Goal: Task Accomplishment & Management: Use online tool/utility

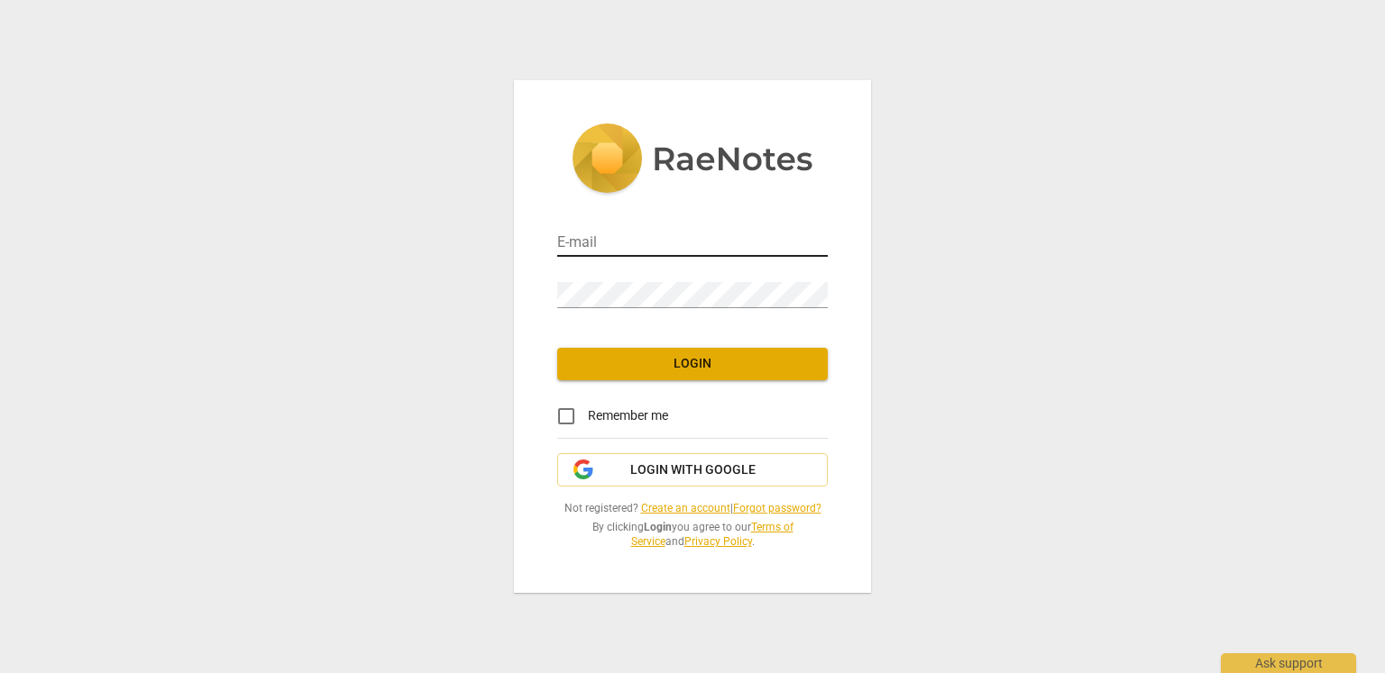
click at [604, 241] on input "email" at bounding box center [692, 244] width 270 height 26
type input "sunhxy.main@gmail.com"
click at [659, 468] on span "Login with Google" at bounding box center [692, 471] width 125 height 18
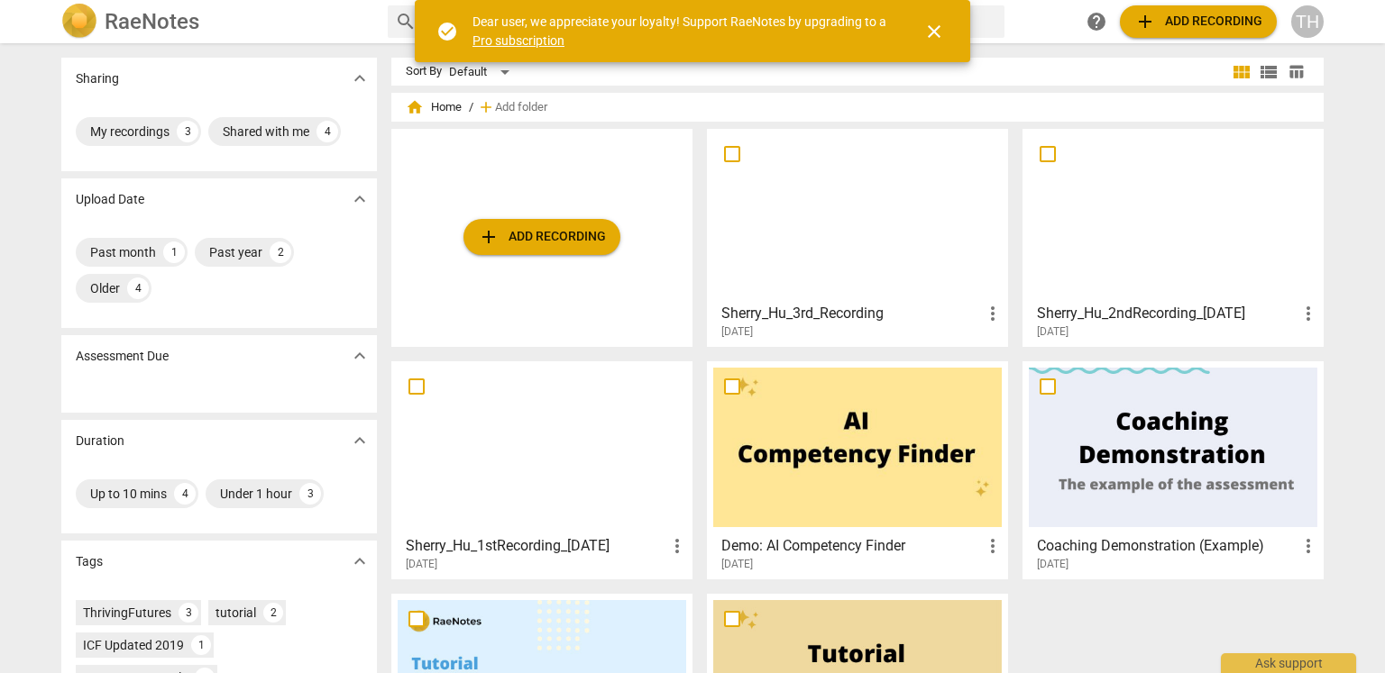
click at [990, 544] on span "more_vert" at bounding box center [993, 546] width 22 height 22
click at [810, 188] on div at bounding box center [692, 336] width 1385 height 673
click at [809, 185] on div at bounding box center [857, 215] width 288 height 160
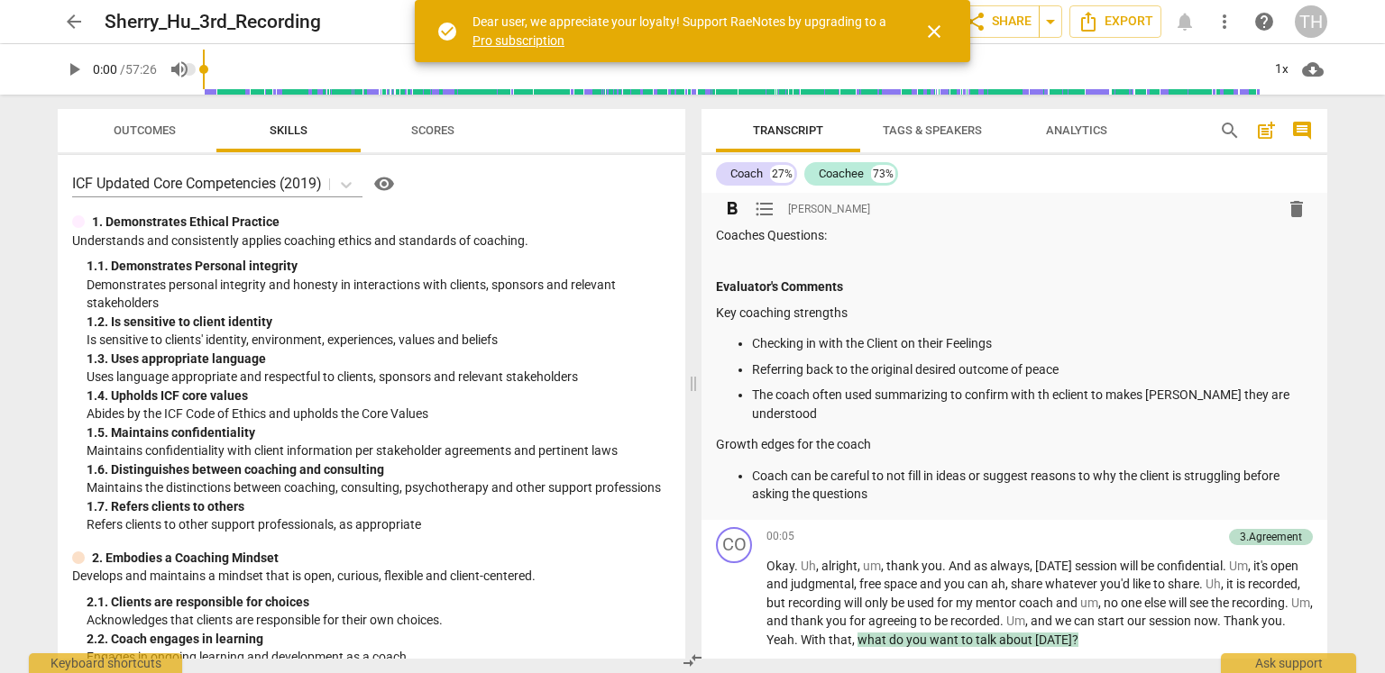
scroll to position [631, 0]
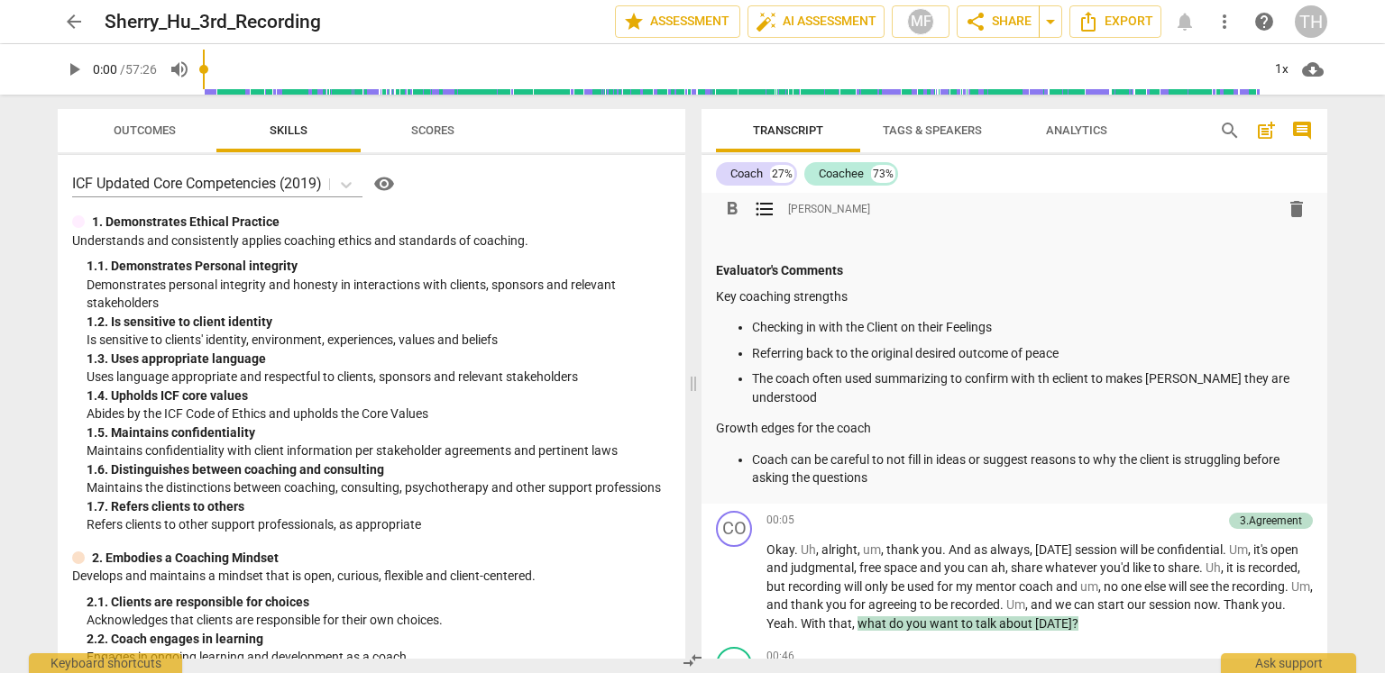
click at [1056, 380] on p "The coach often used summarizing to confirm with th eclient to makes [PERSON_NA…" at bounding box center [1032, 388] width 561 height 37
click at [1059, 380] on p "The coach often used summarizing to confirm with th eclient to makes [PERSON_NA…" at bounding box center [1032, 388] width 561 height 37
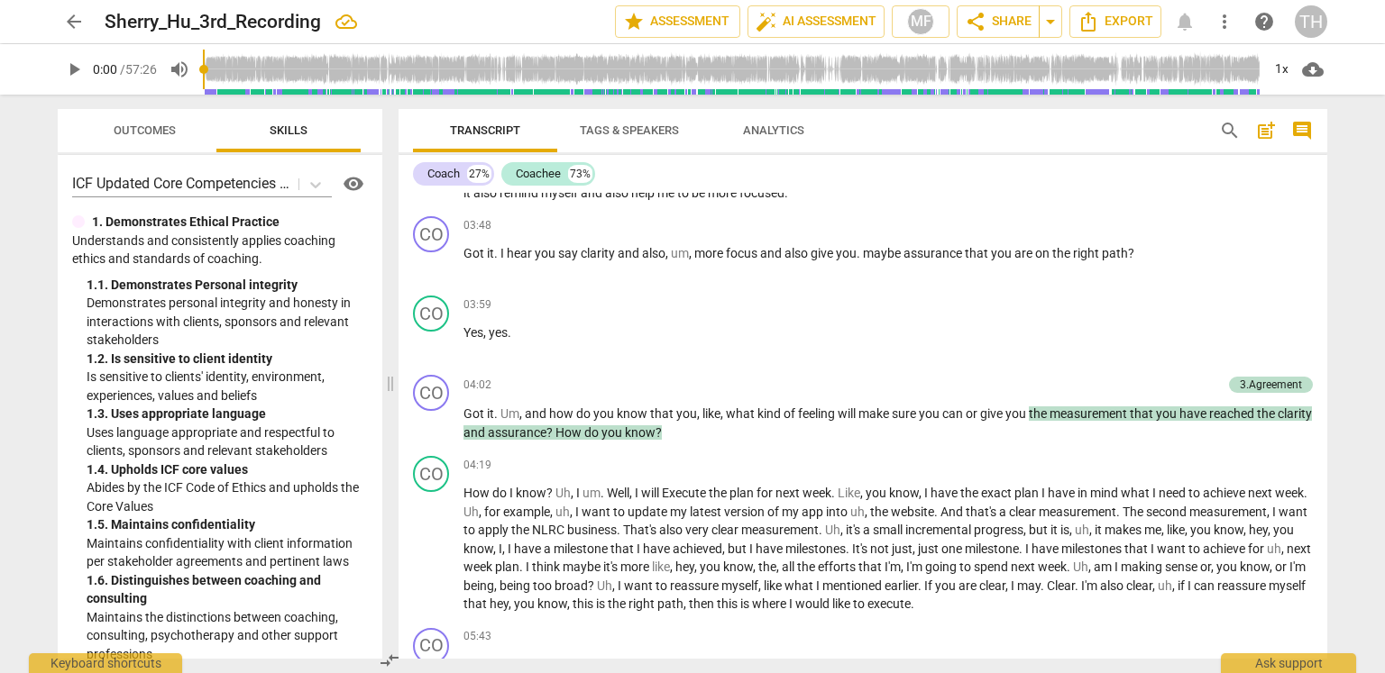
scroll to position [1525, 0]
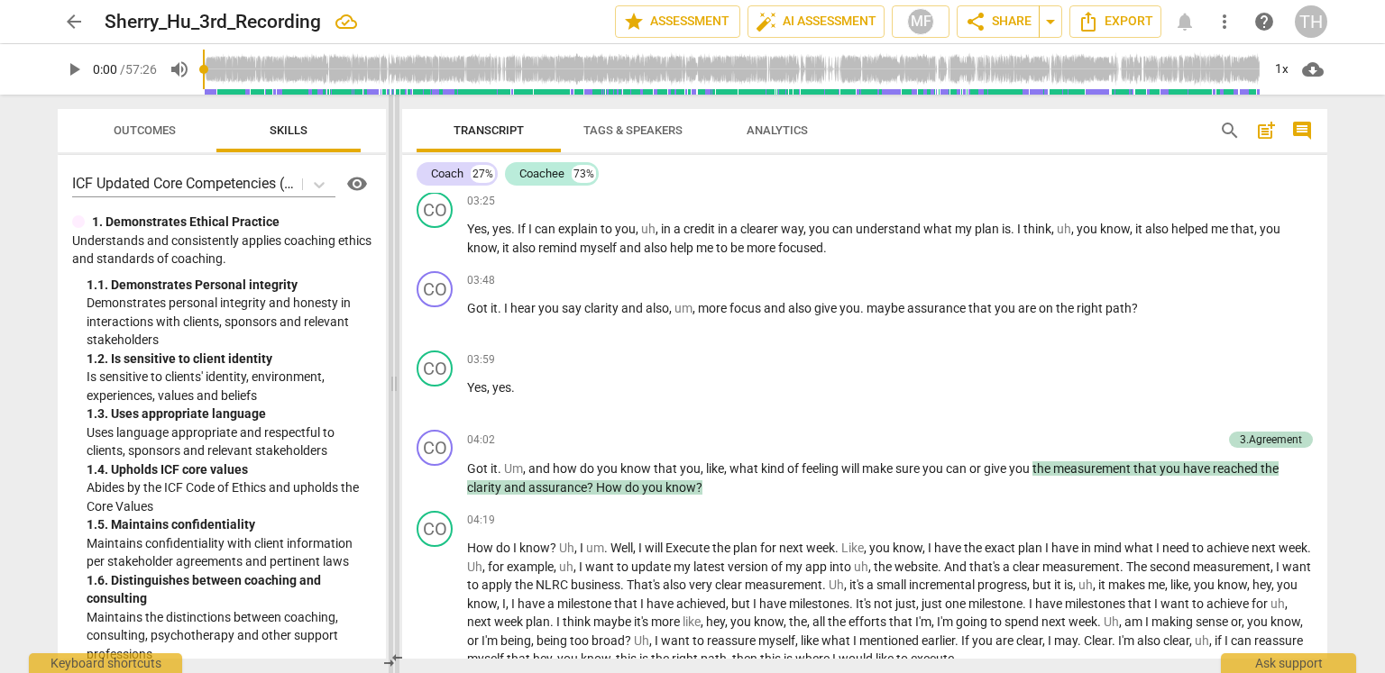
drag, startPoint x: 691, startPoint y: 394, endPoint x: 392, endPoint y: 386, distance: 299.4
click at [392, 386] on span at bounding box center [394, 384] width 11 height 579
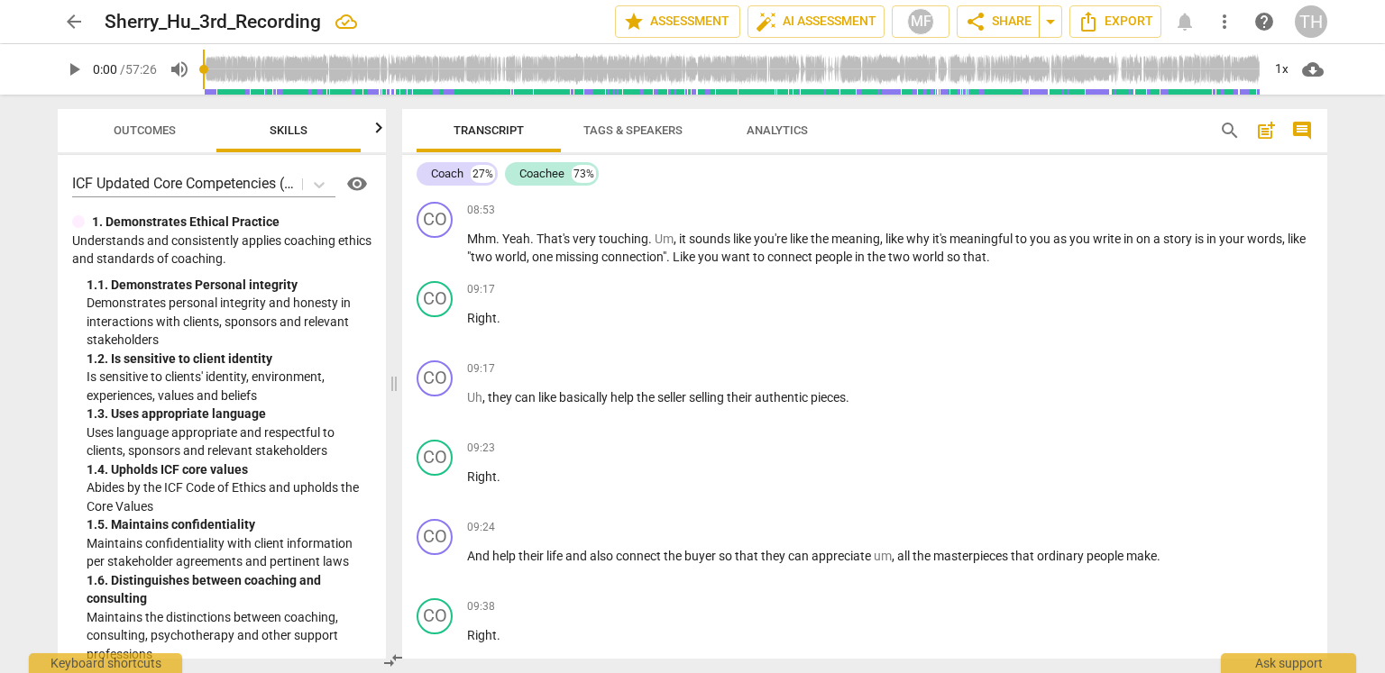
scroll to position [3869, 0]
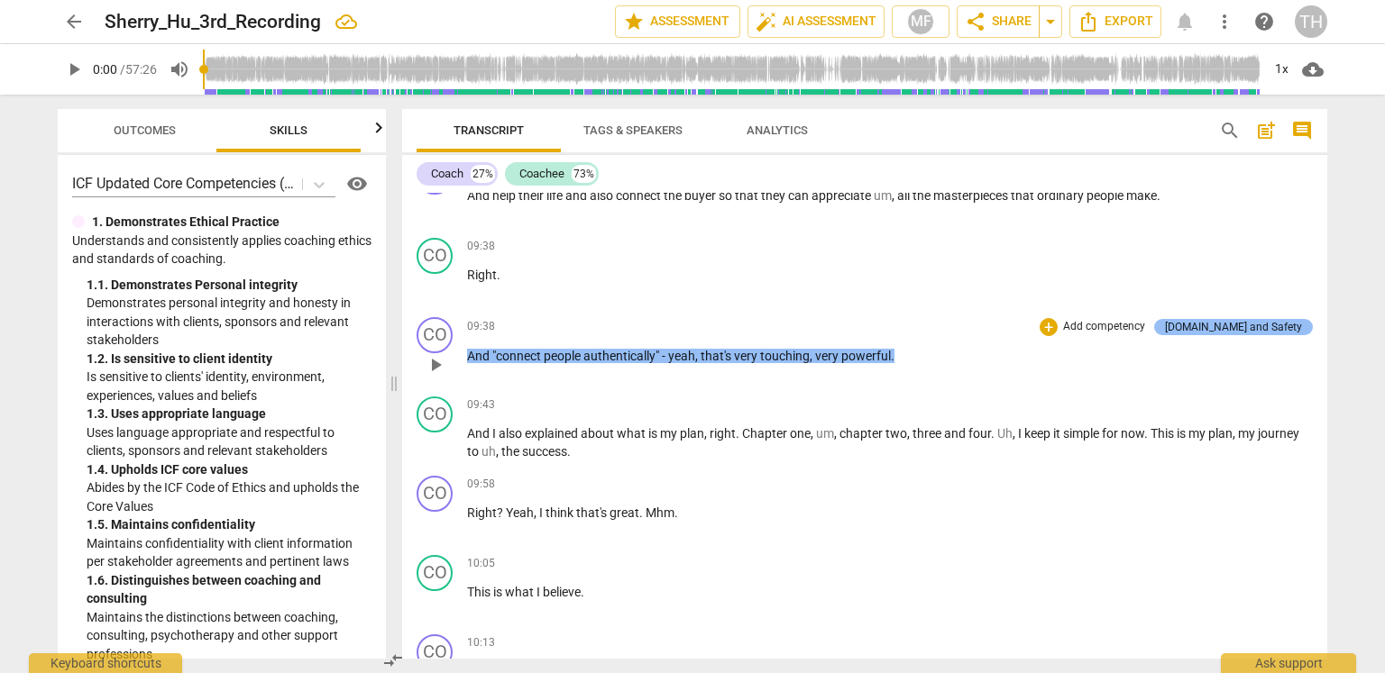
click at [1282, 319] on div "[DOMAIN_NAME] and Safety" at bounding box center [1233, 327] width 137 height 16
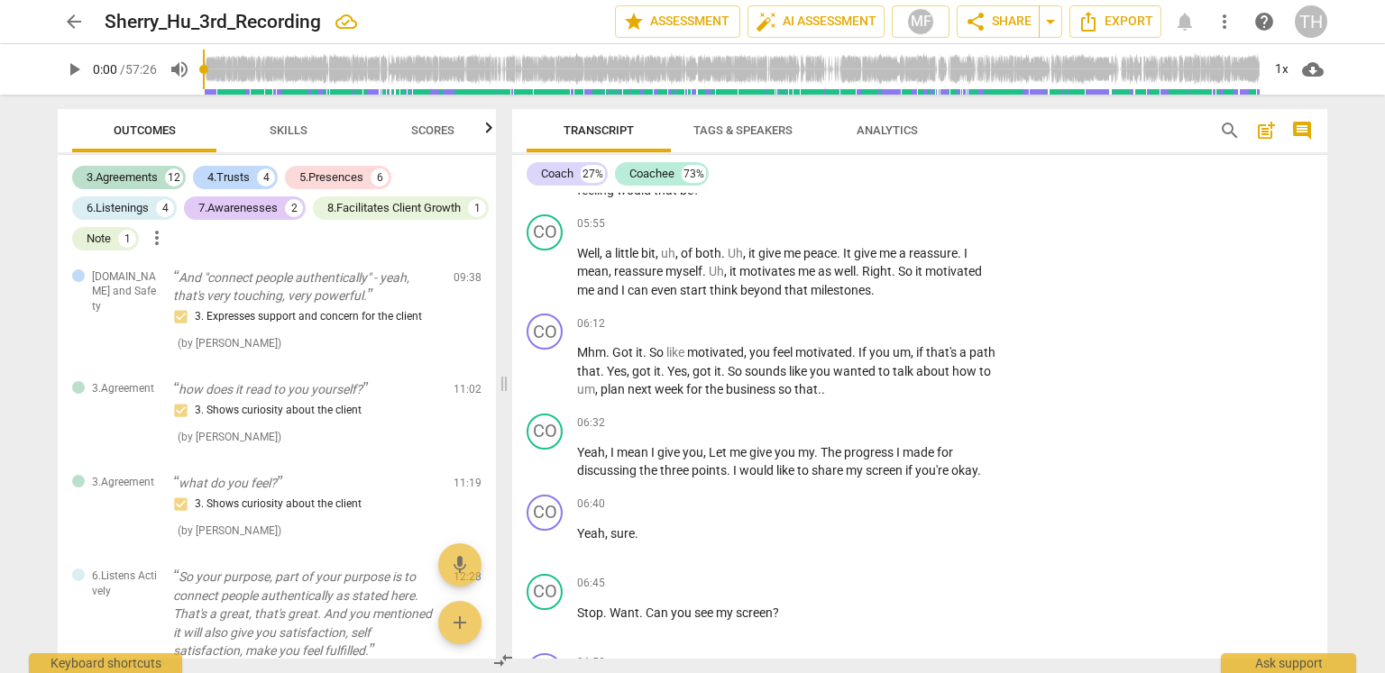
scroll to position [2044, 0]
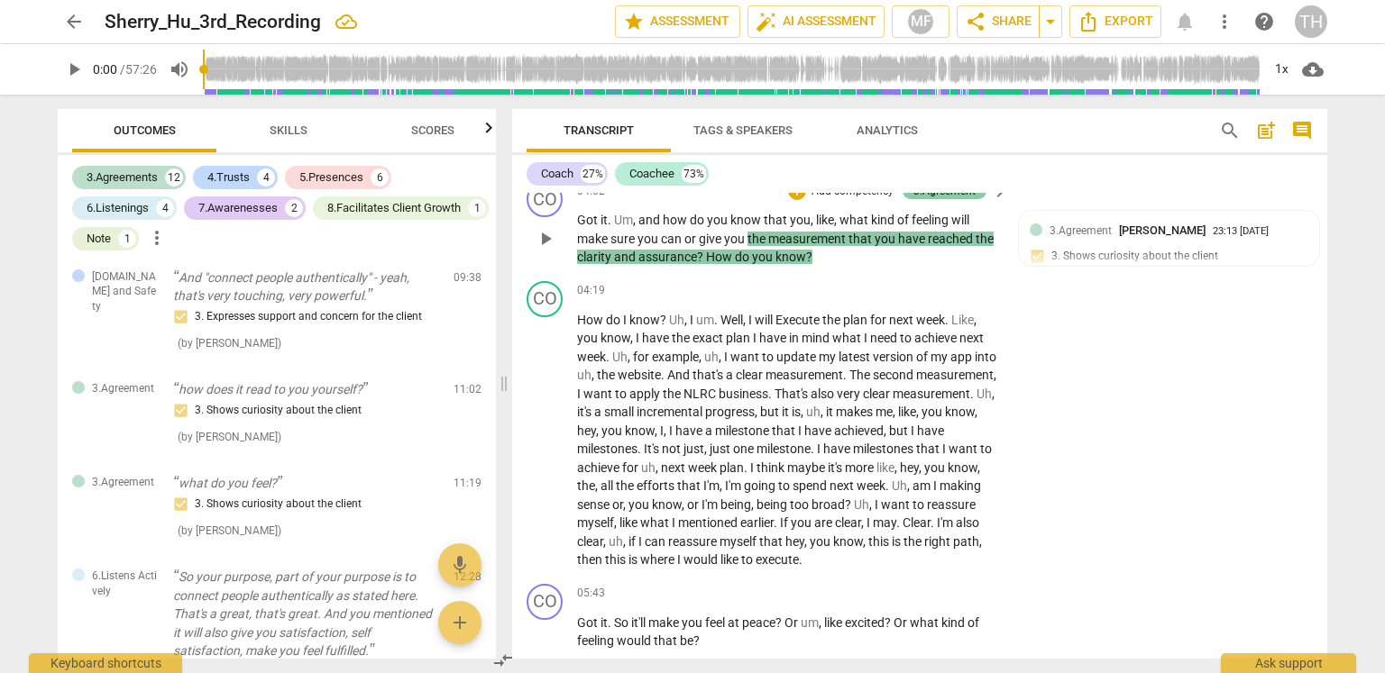
click at [961, 199] on div "3.Agreement" at bounding box center [944, 191] width 62 height 16
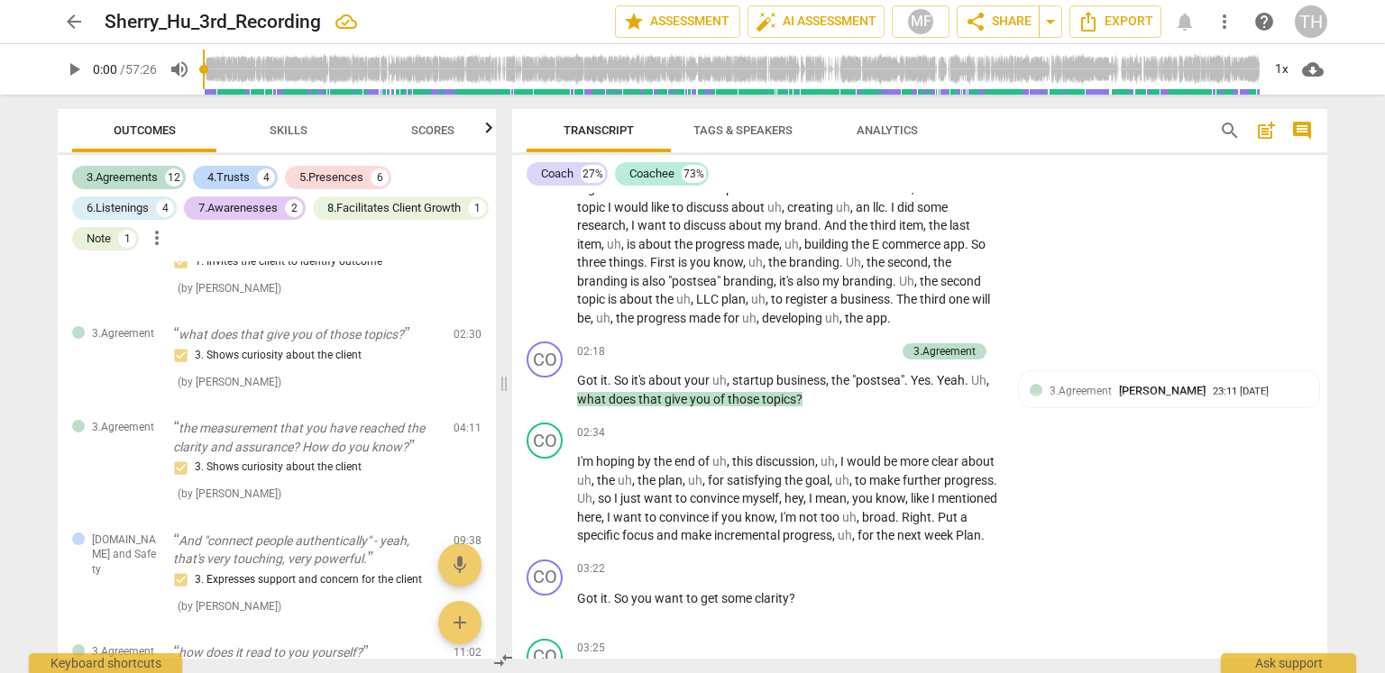
scroll to position [1322, 0]
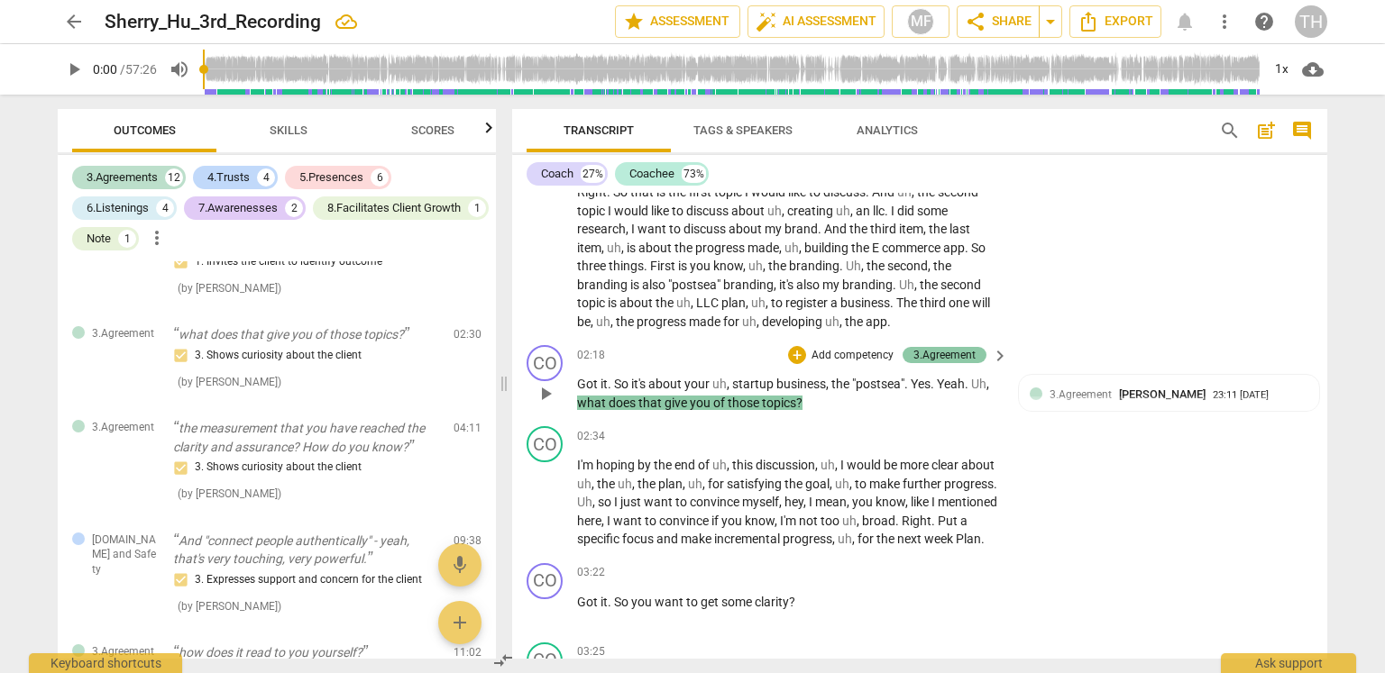
click at [960, 353] on div "3.Agreement" at bounding box center [944, 355] width 62 height 16
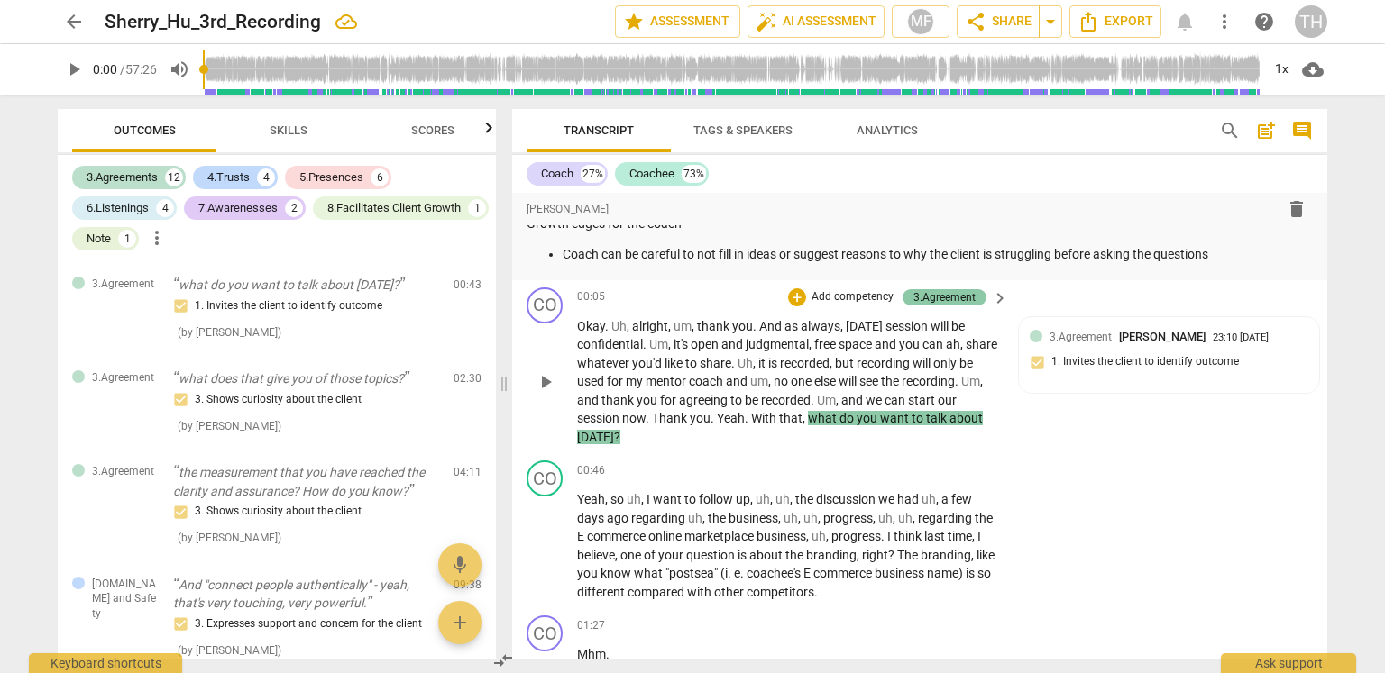
scroll to position [782, 0]
click at [911, 419] on span "want" at bounding box center [896, 417] width 32 height 14
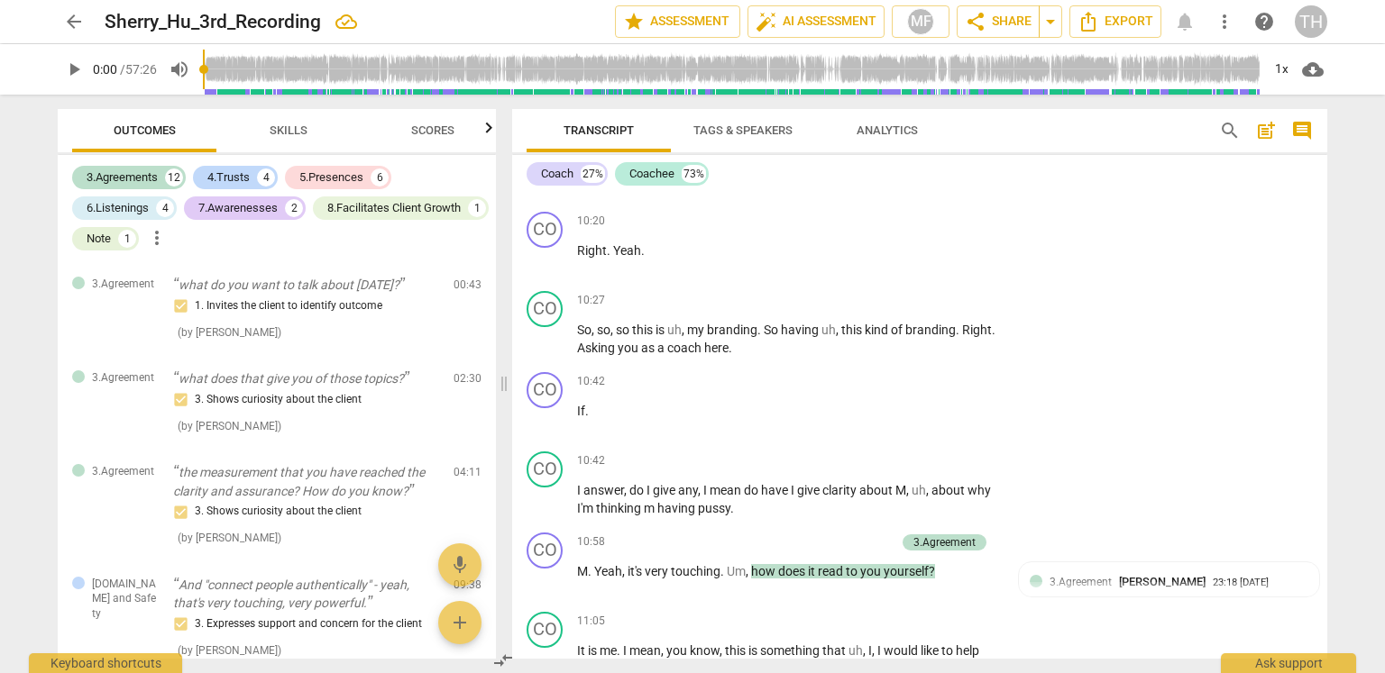
scroll to position [5289, 0]
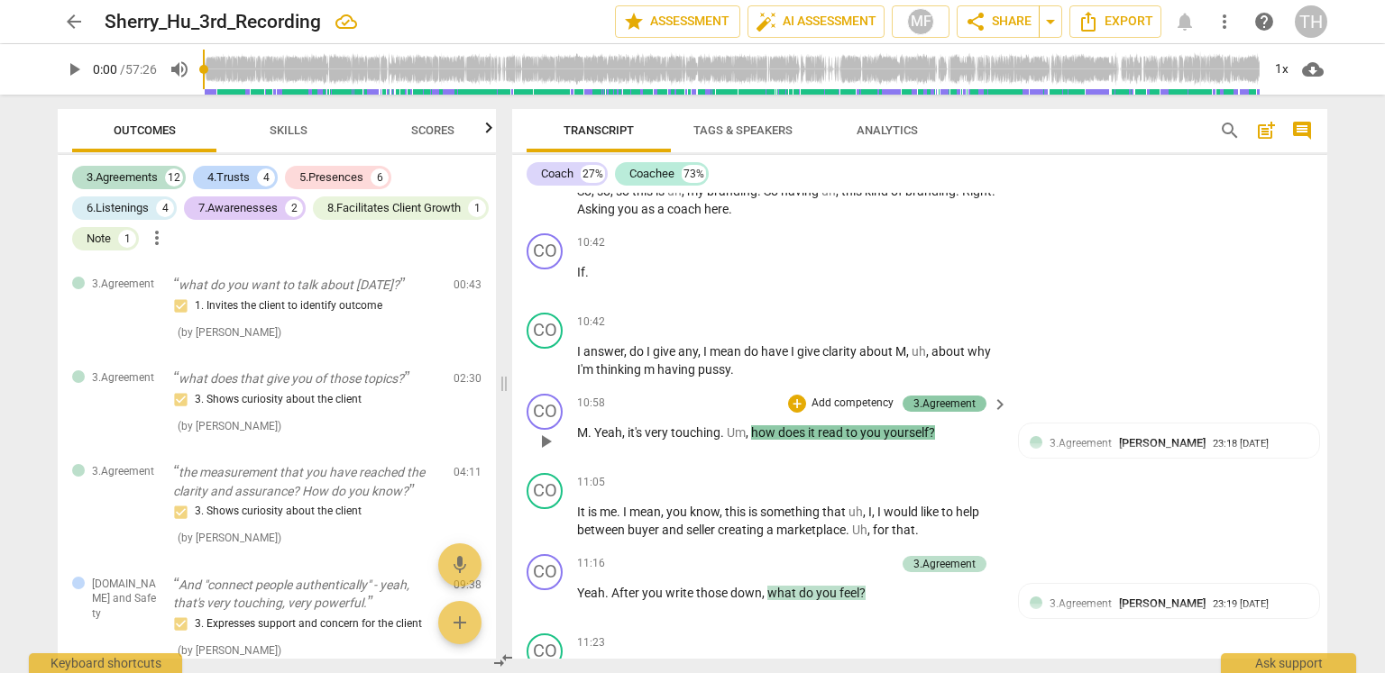
click at [948, 402] on div "3.Agreement" at bounding box center [944, 404] width 62 height 16
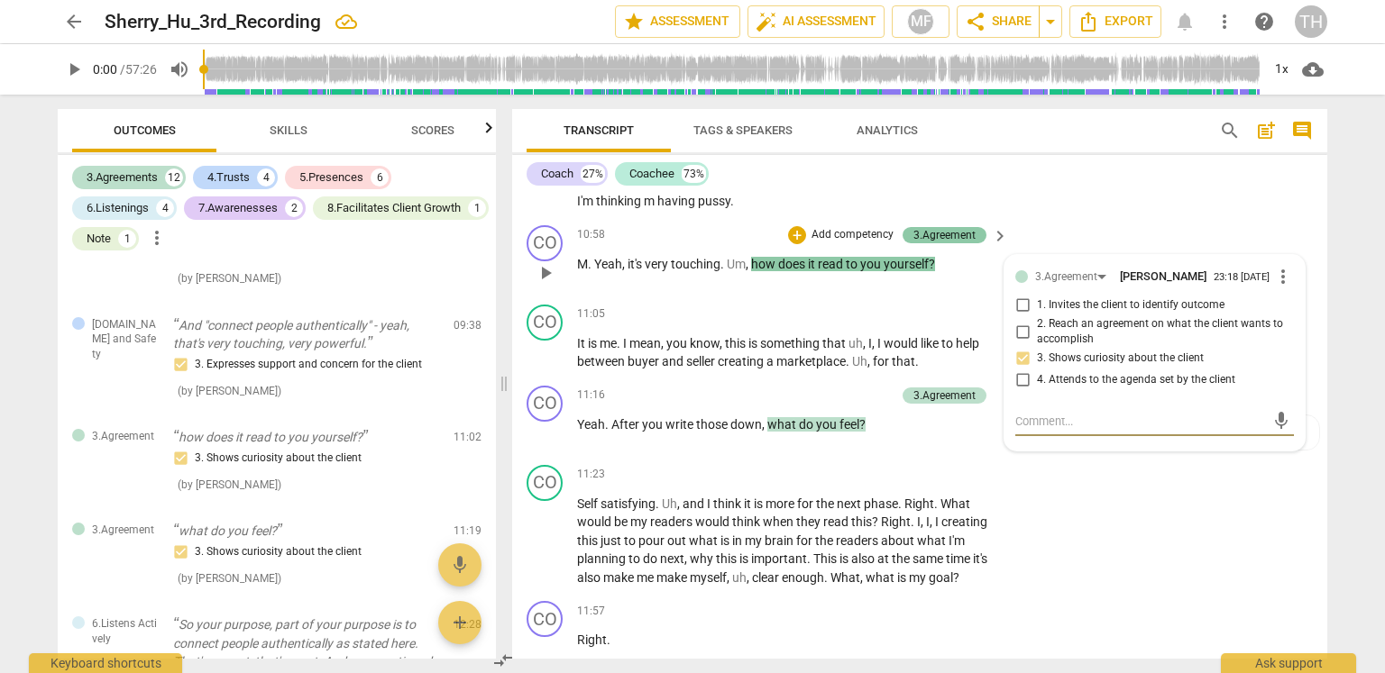
scroll to position [5469, 0]
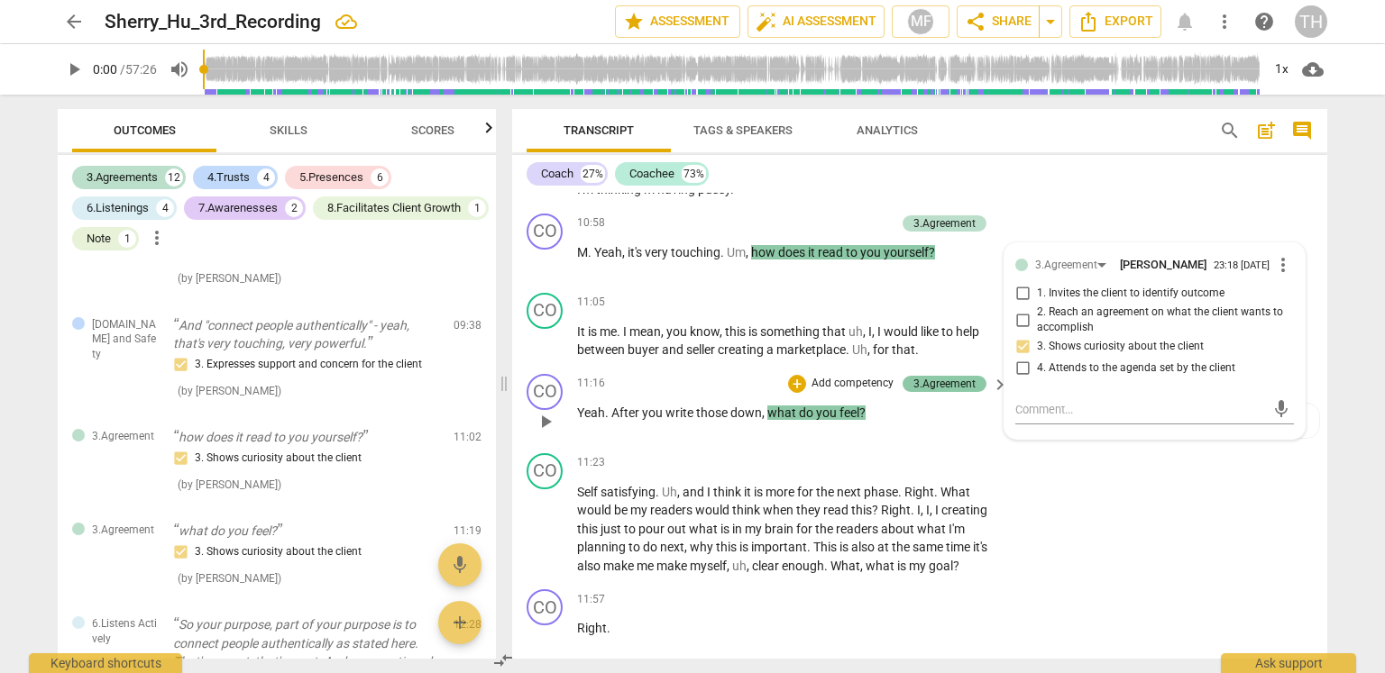
click at [949, 387] on div "3.Agreement" at bounding box center [944, 384] width 62 height 16
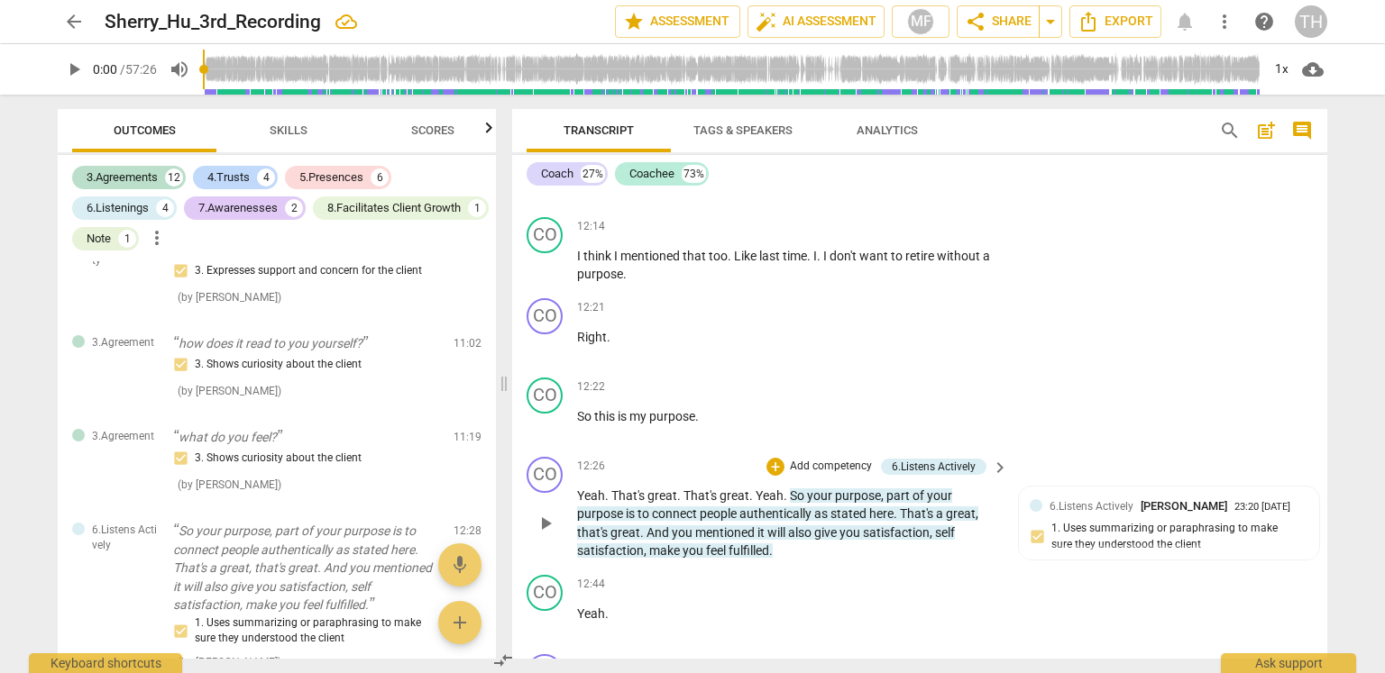
scroll to position [6190, 0]
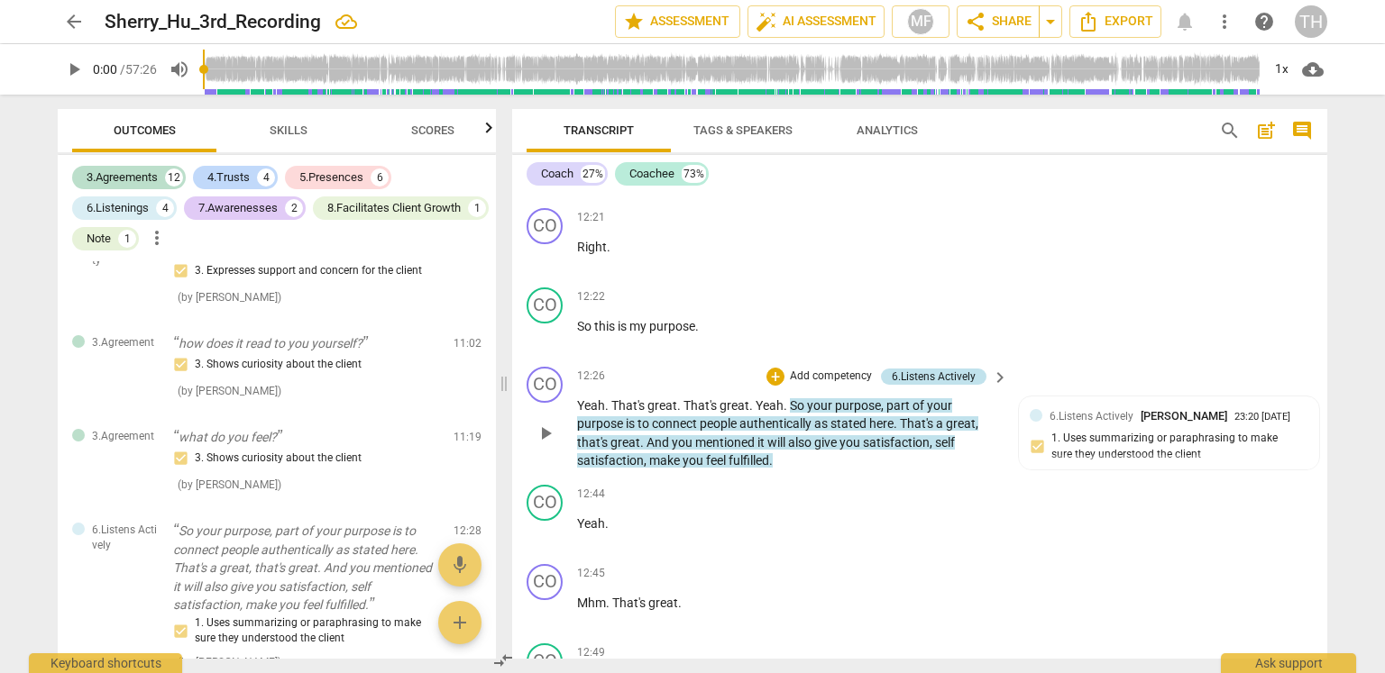
click at [946, 375] on div "6.Listens Actively" at bounding box center [934, 377] width 84 height 16
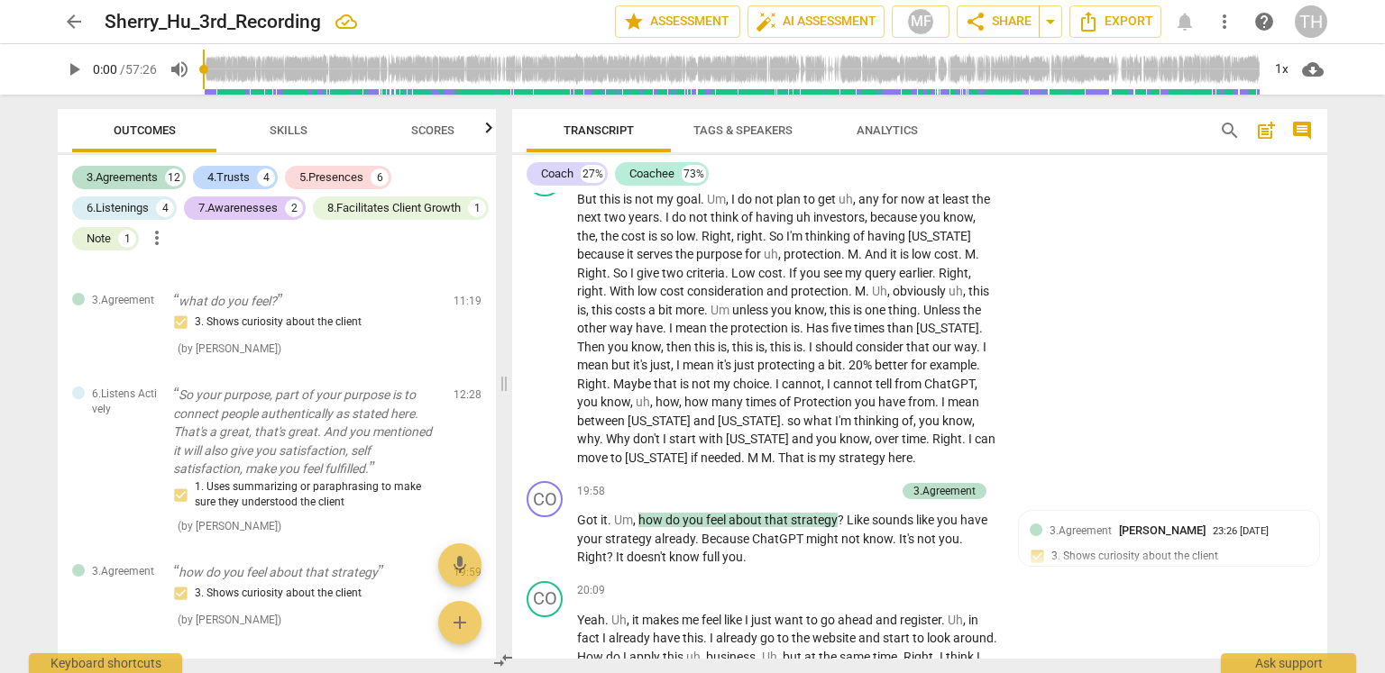
scroll to position [8714, 0]
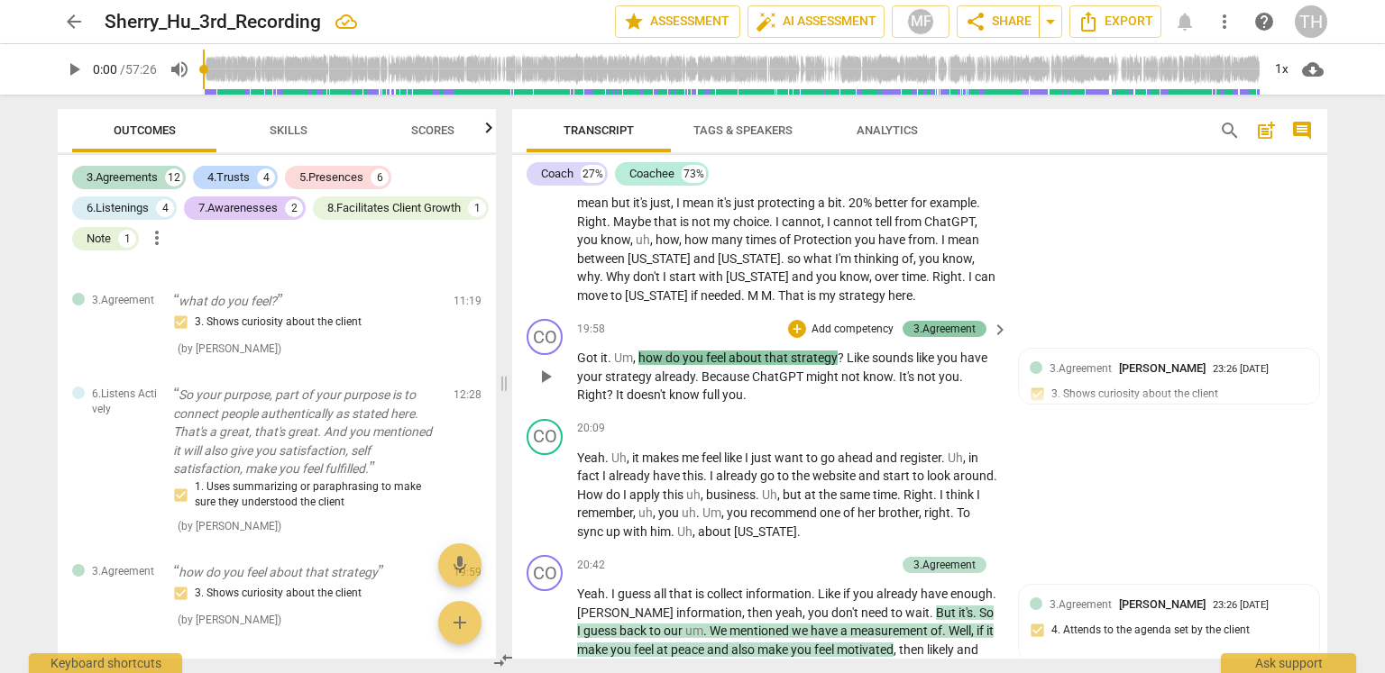
click at [961, 322] on div "3.Agreement" at bounding box center [944, 329] width 62 height 16
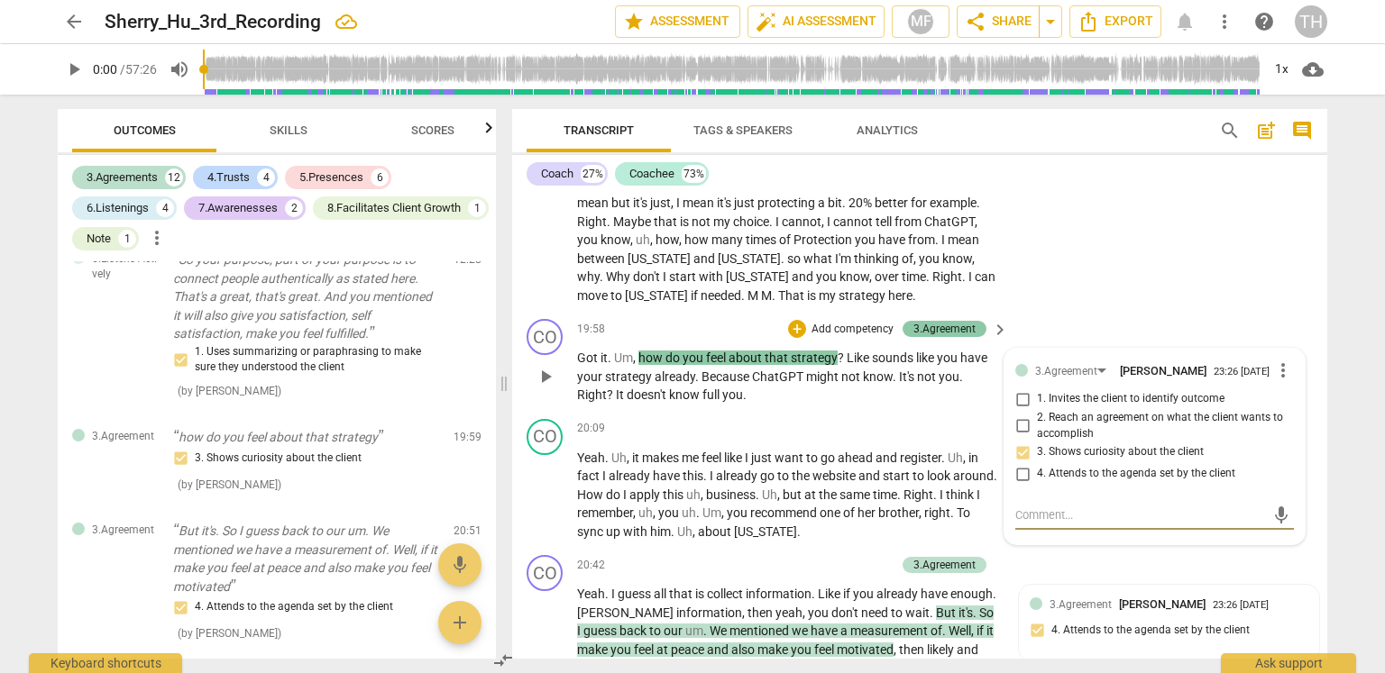
scroll to position [8804, 0]
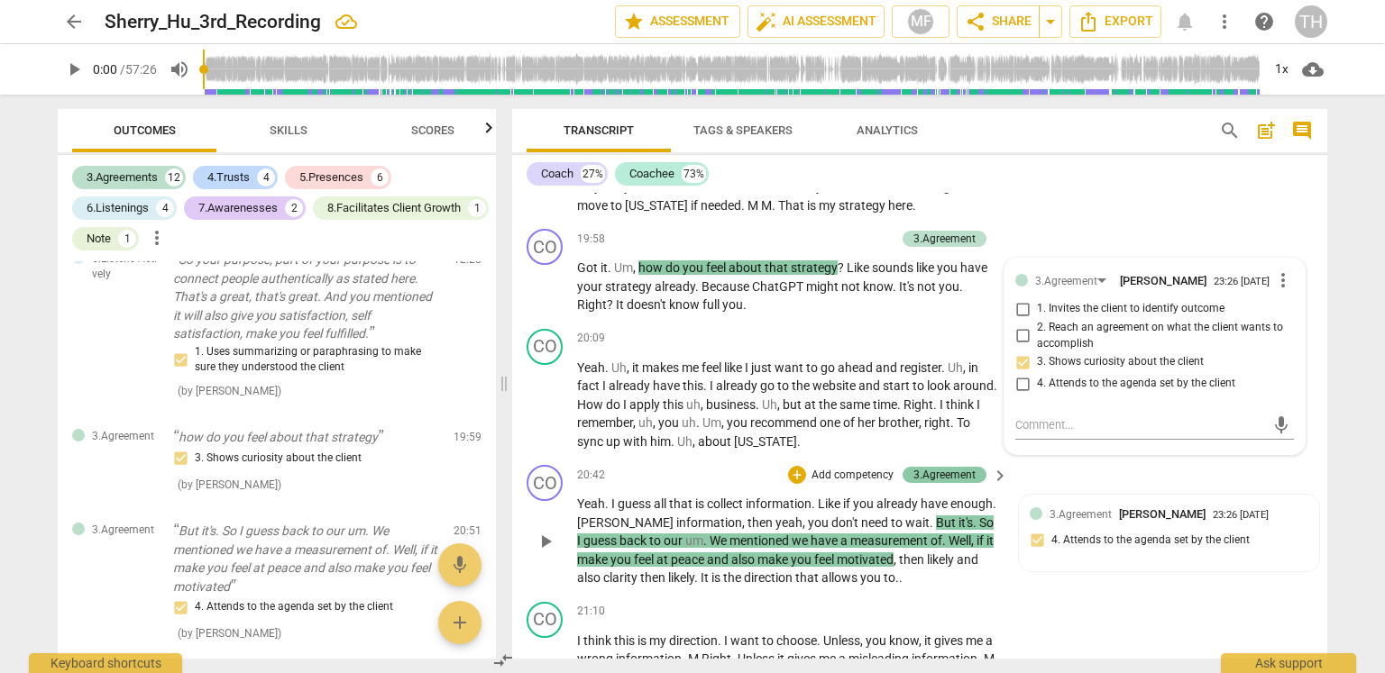
click at [940, 467] on div "3.Agreement" at bounding box center [944, 475] width 62 height 16
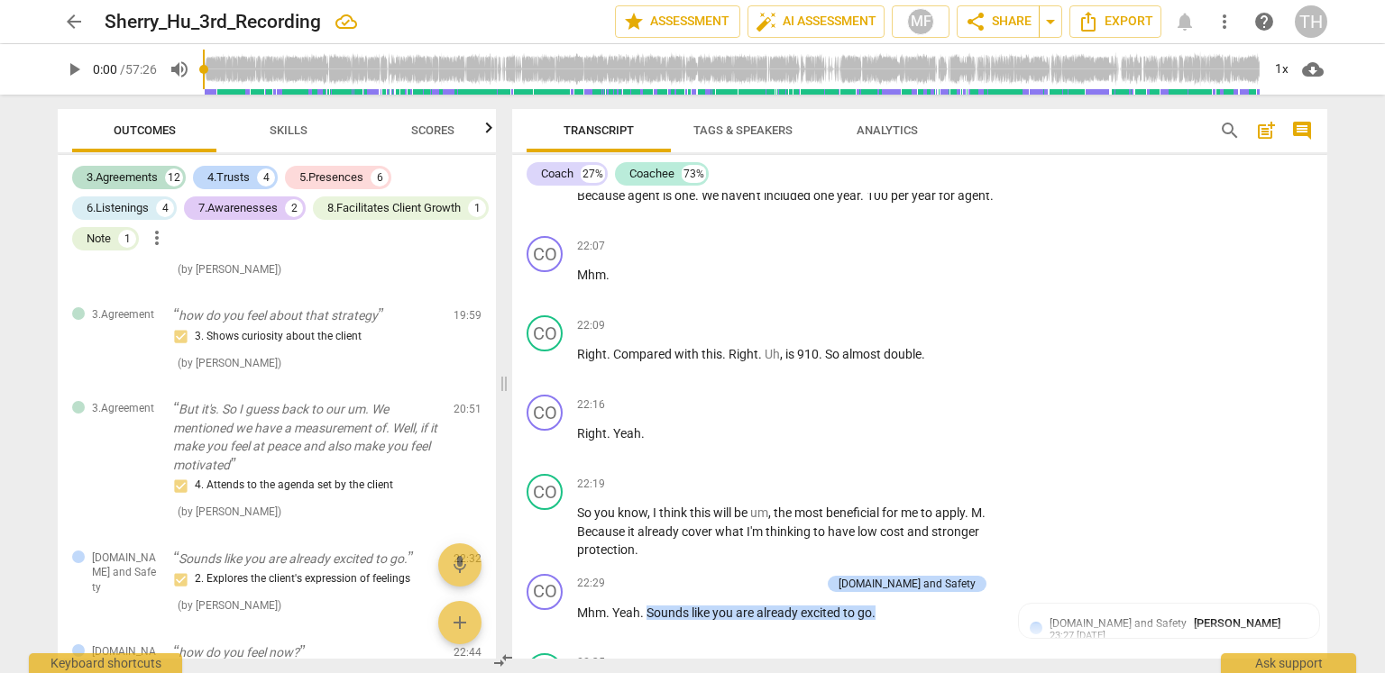
scroll to position [10075, 0]
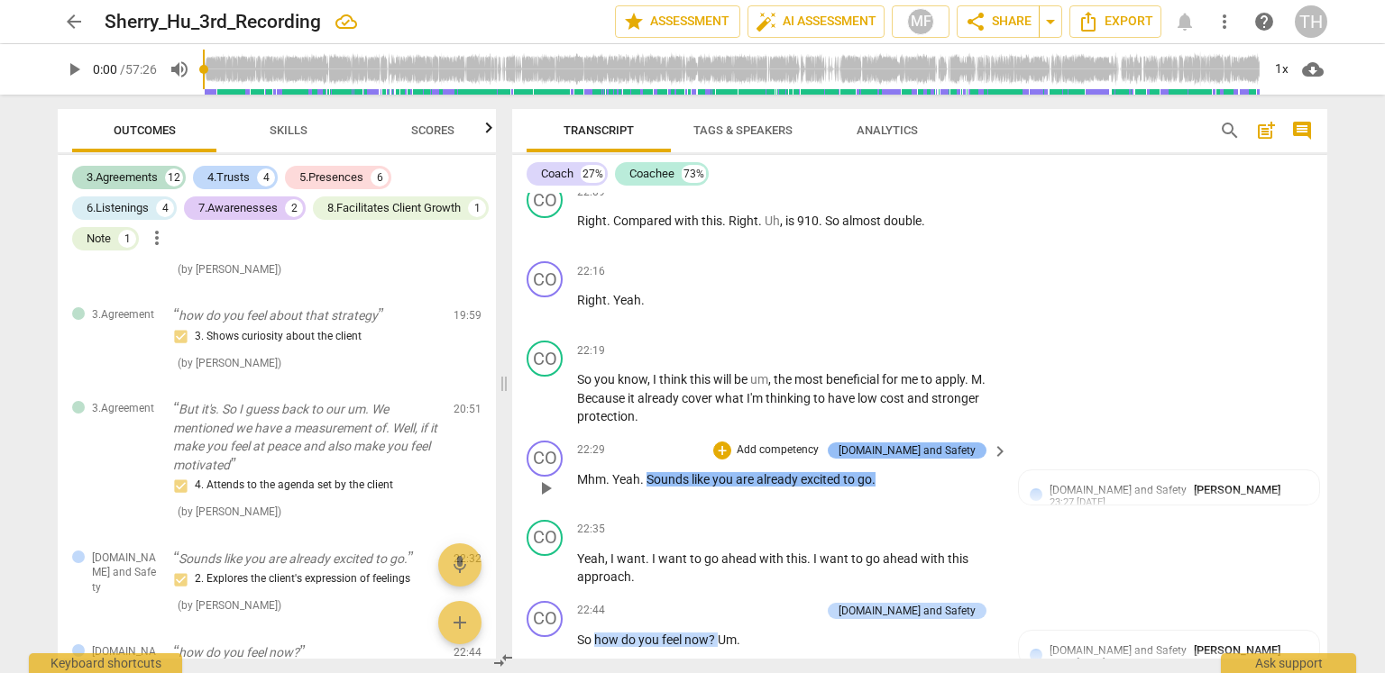
click at [945, 443] on div "[DOMAIN_NAME] and Safety" at bounding box center [906, 451] width 137 height 16
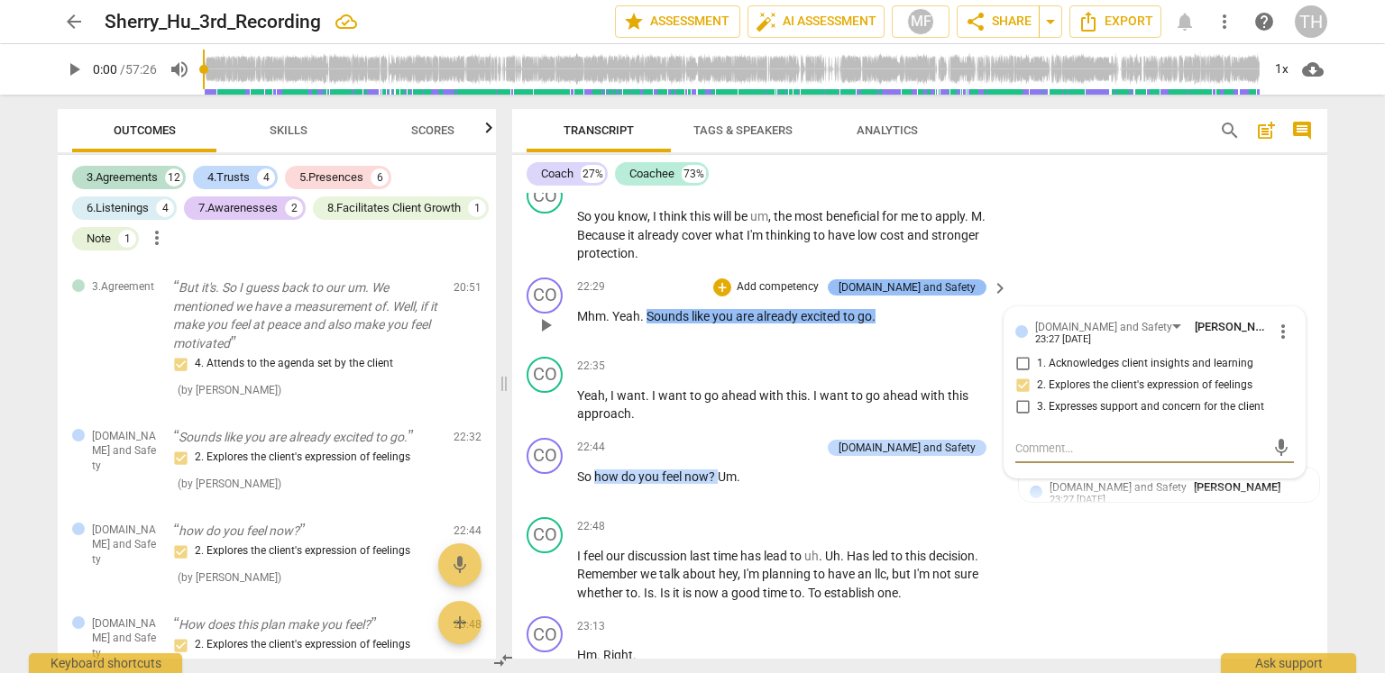
scroll to position [10255, 0]
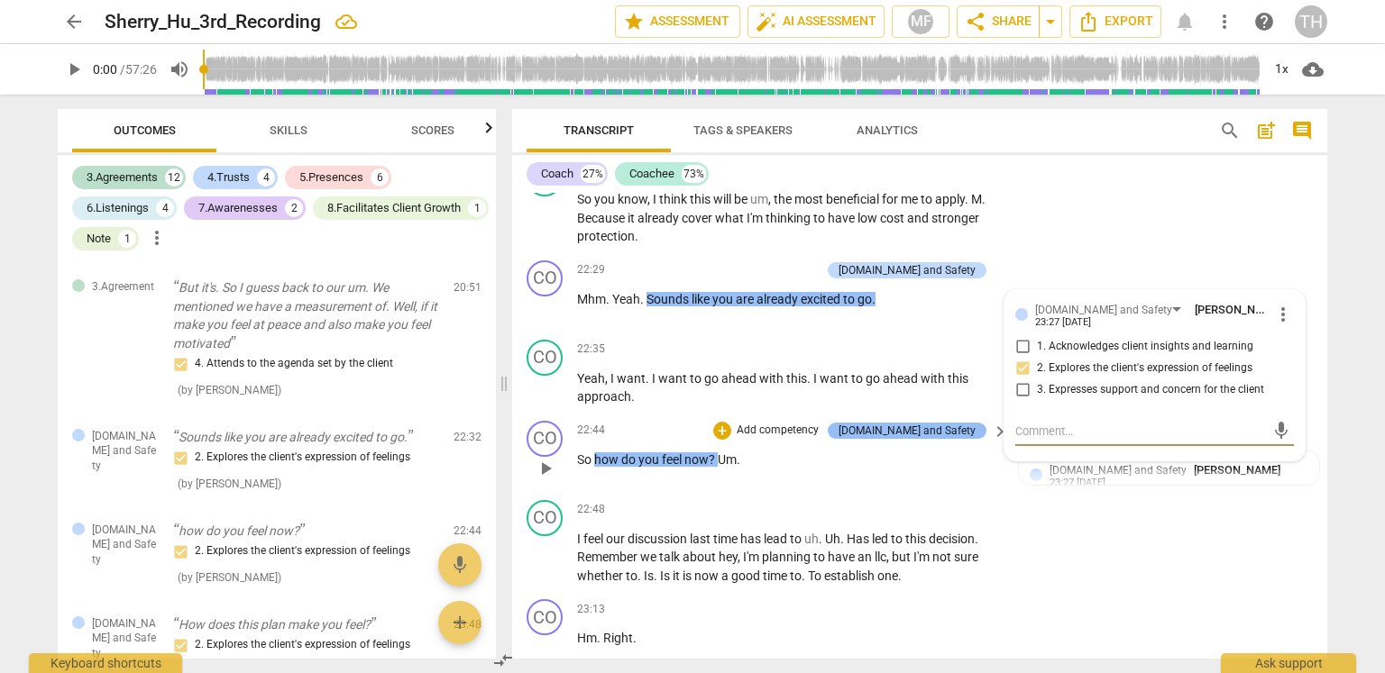
click at [924, 423] on div "[DOMAIN_NAME] and Safety" at bounding box center [906, 431] width 137 height 16
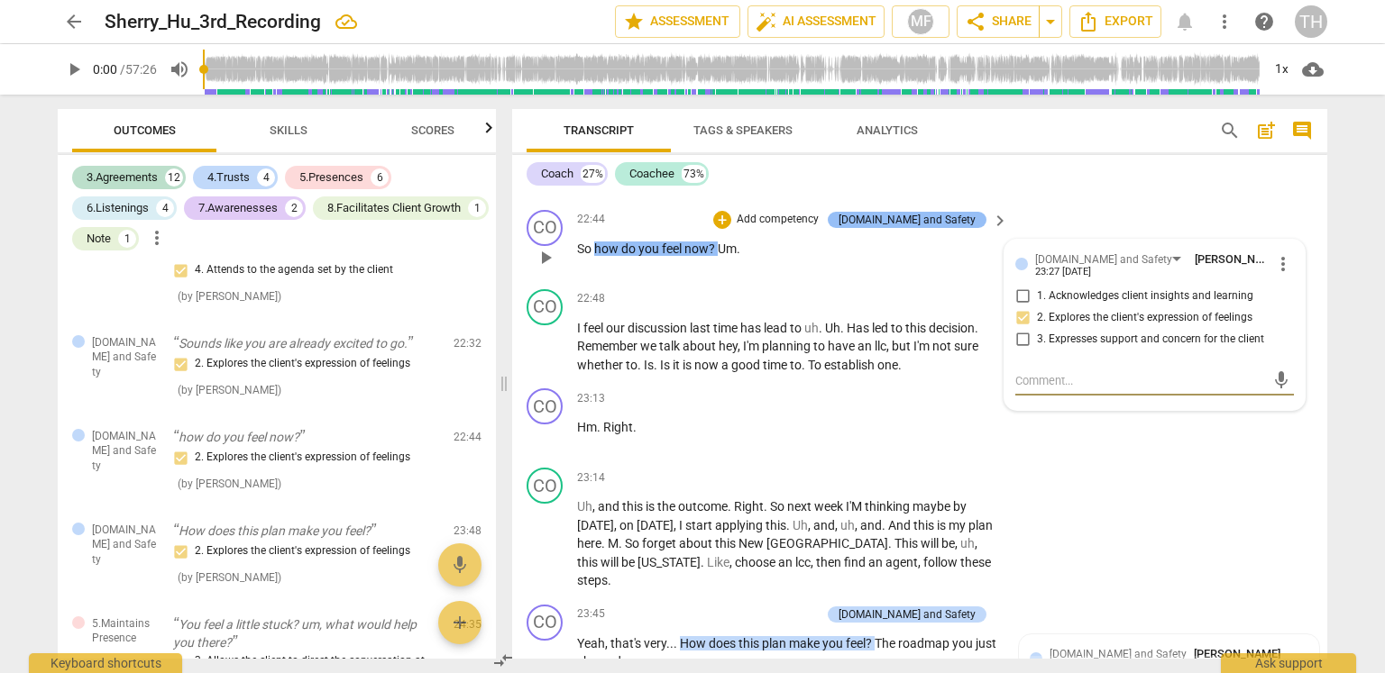
scroll to position [10616, 0]
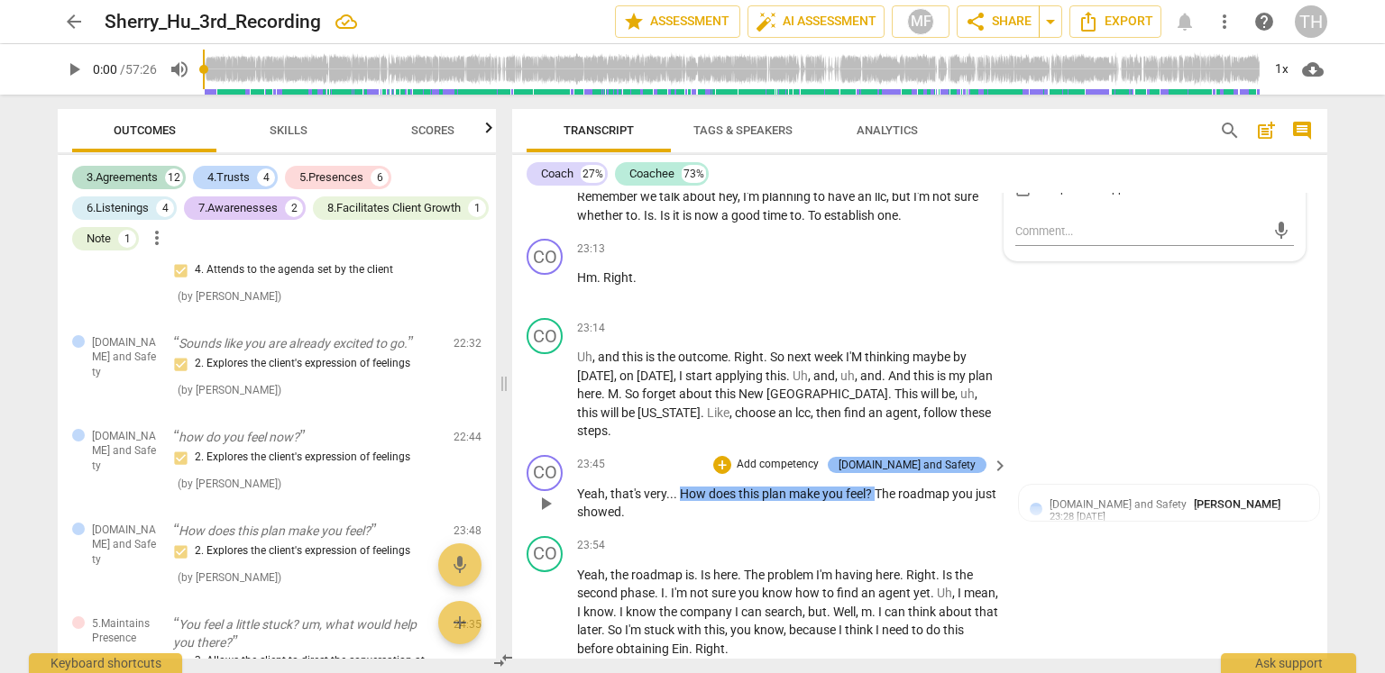
click at [943, 457] on div "[DOMAIN_NAME] and Safety" at bounding box center [906, 465] width 137 height 16
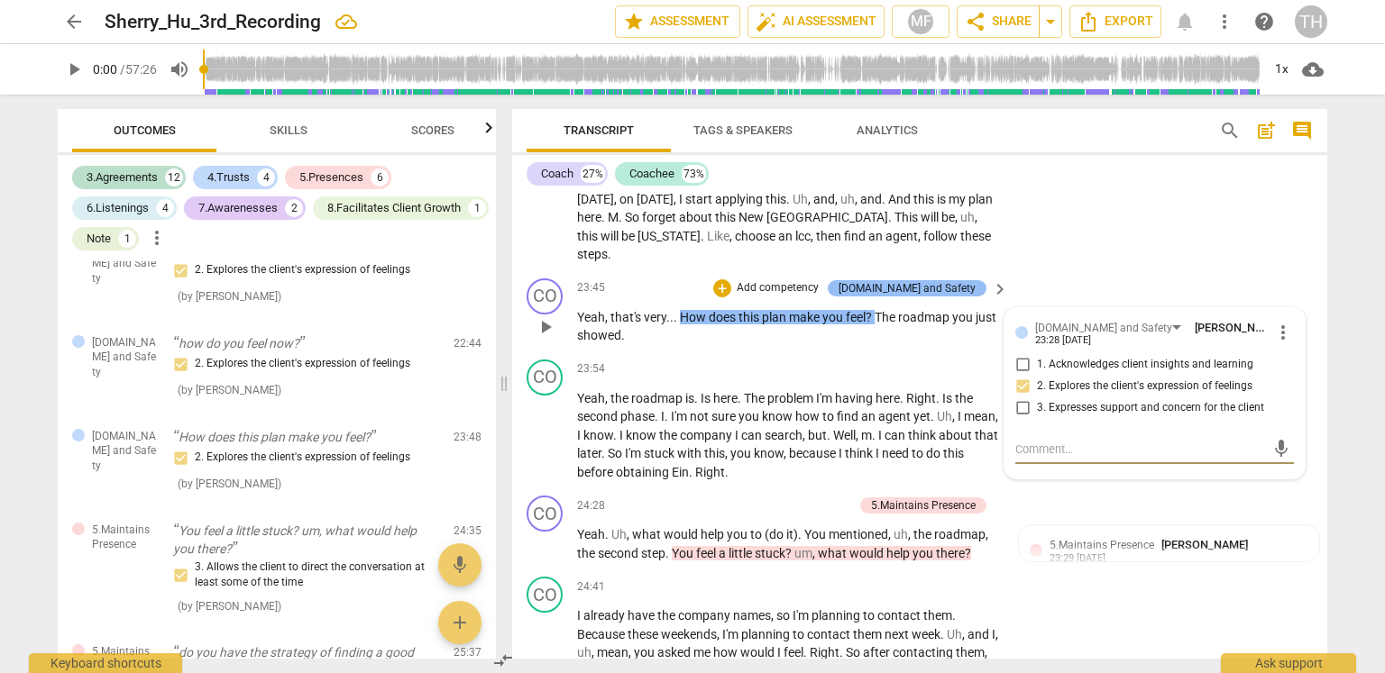
scroll to position [10796, 0]
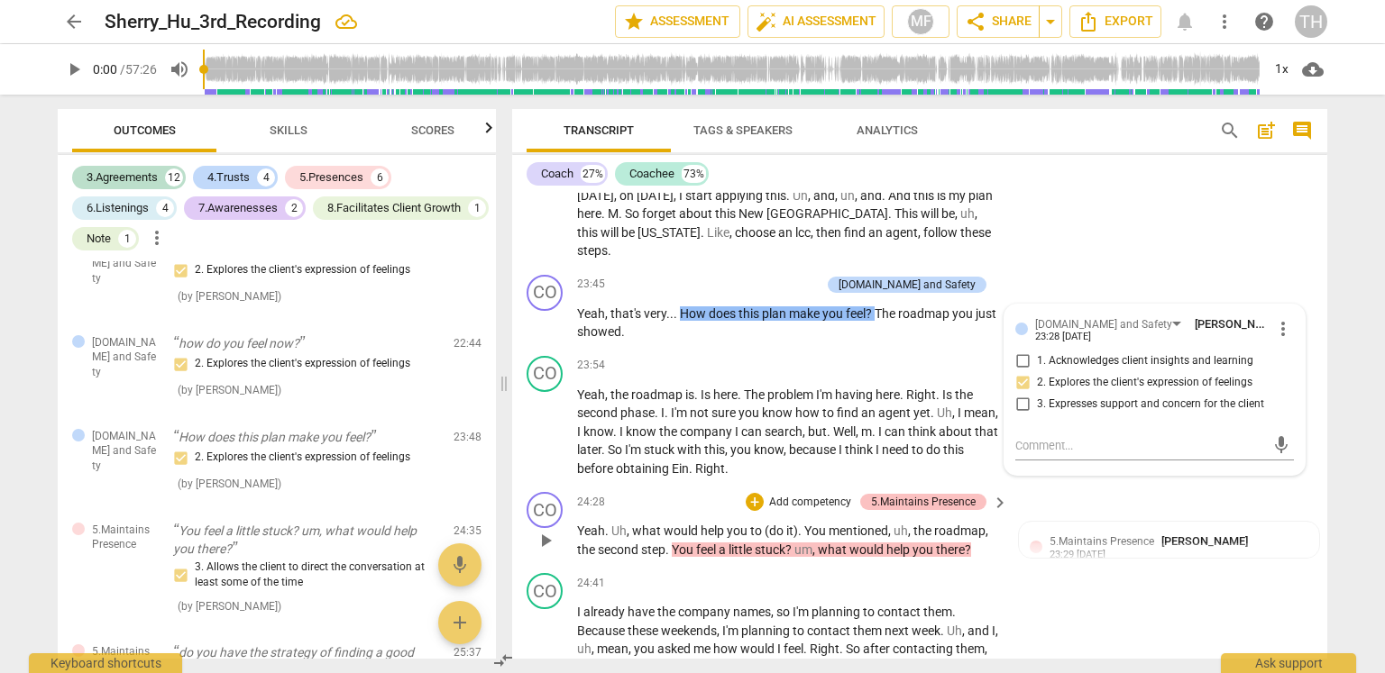
click at [948, 494] on div "5.Maintains Presence" at bounding box center [923, 502] width 105 height 16
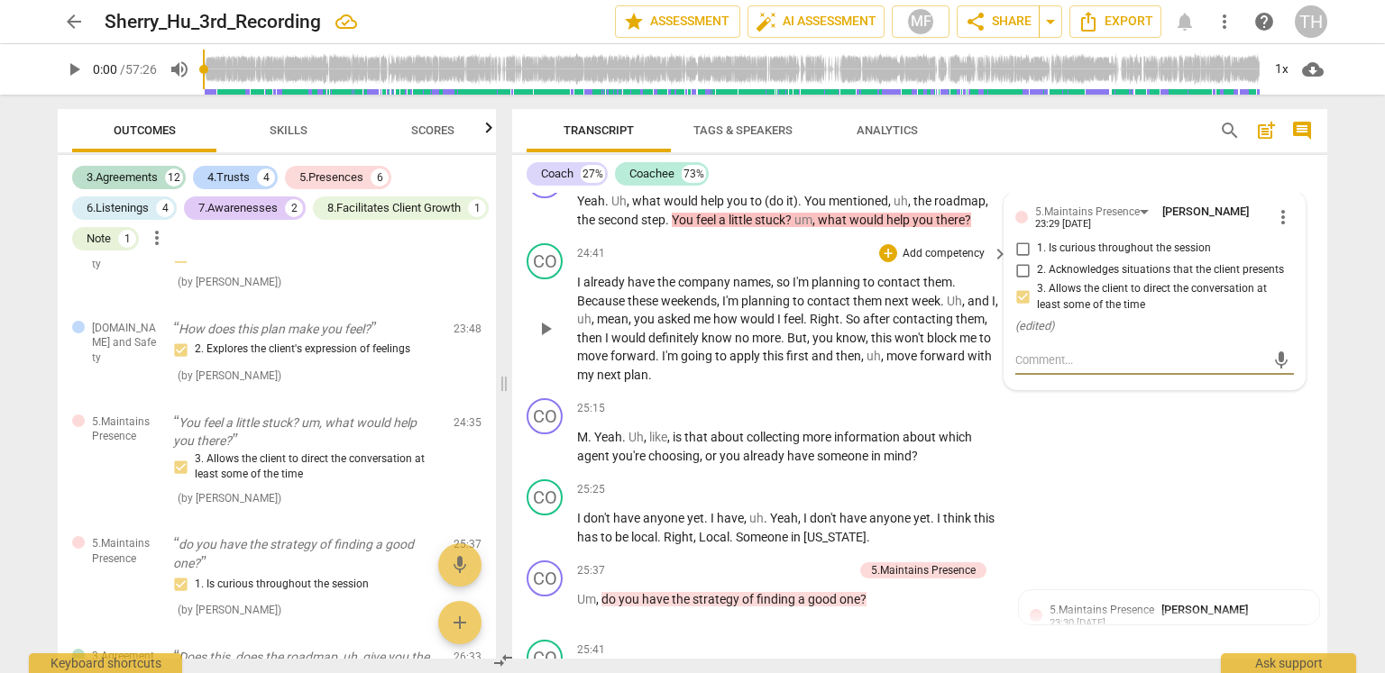
scroll to position [11216, 0]
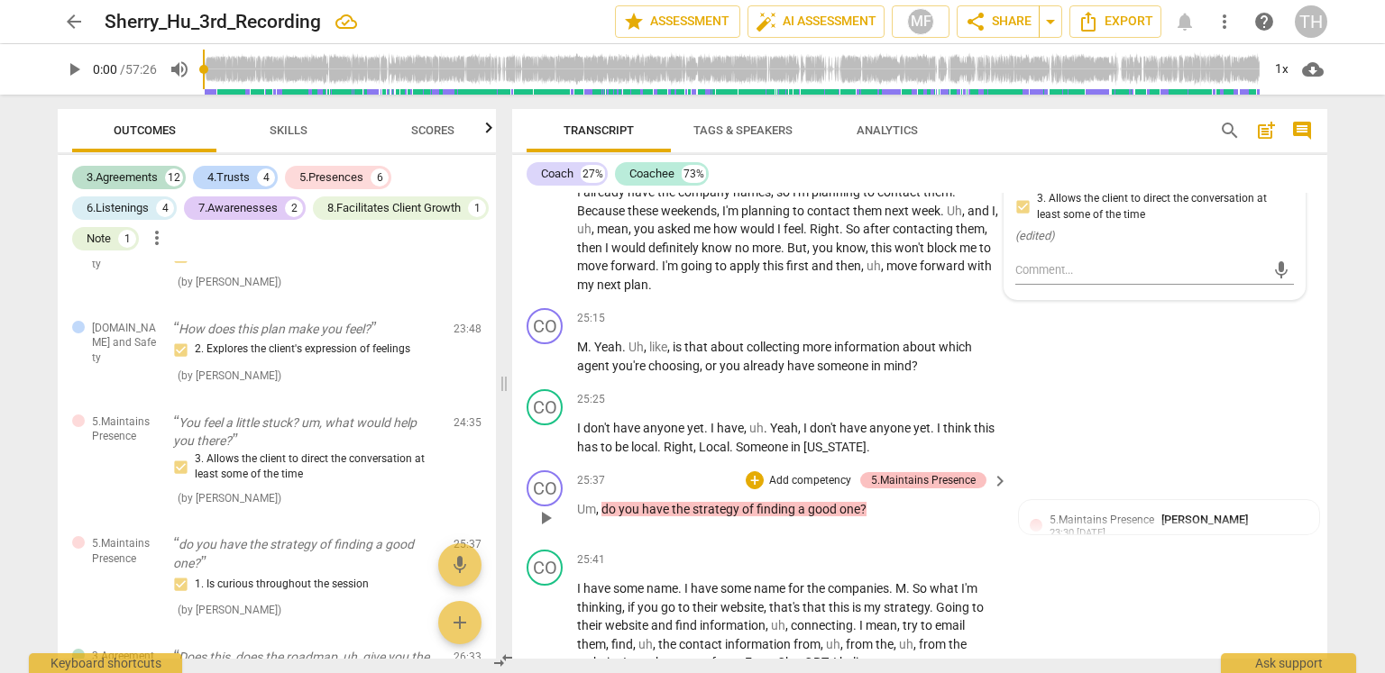
click at [943, 472] on div "5.Maintains Presence" at bounding box center [923, 480] width 105 height 16
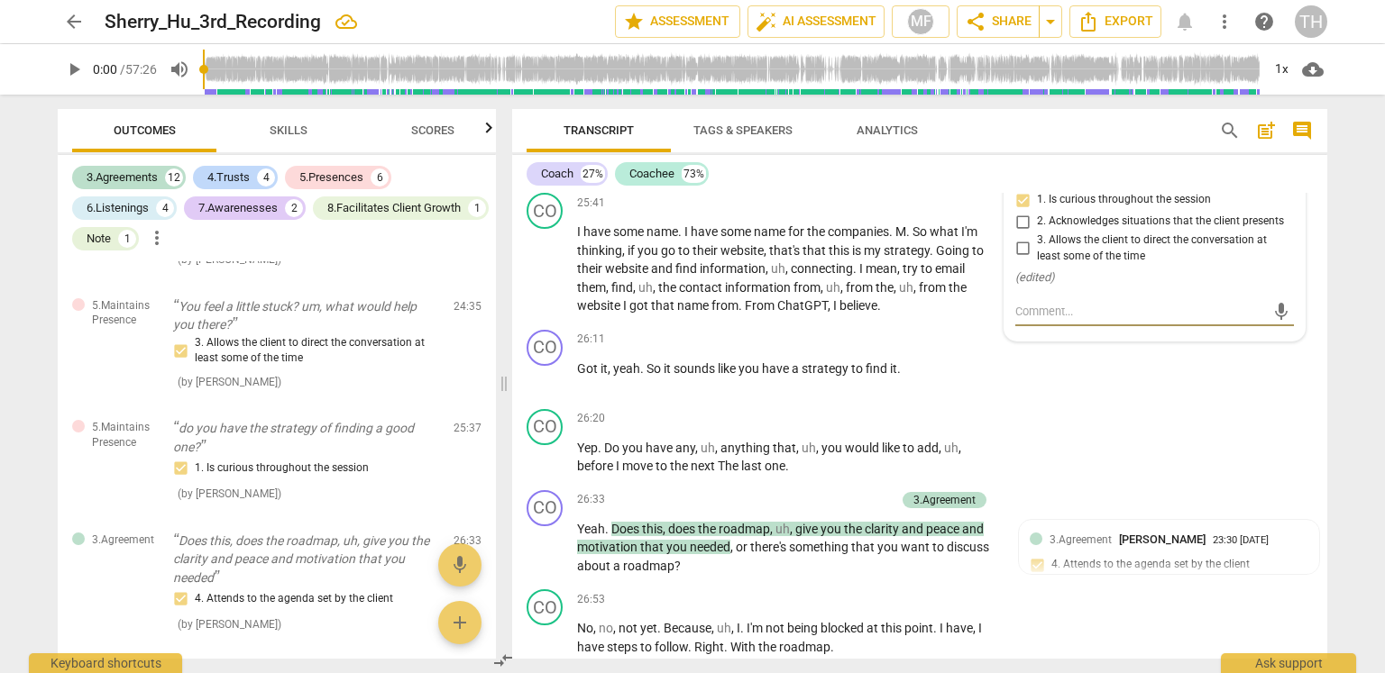
scroll to position [11576, 0]
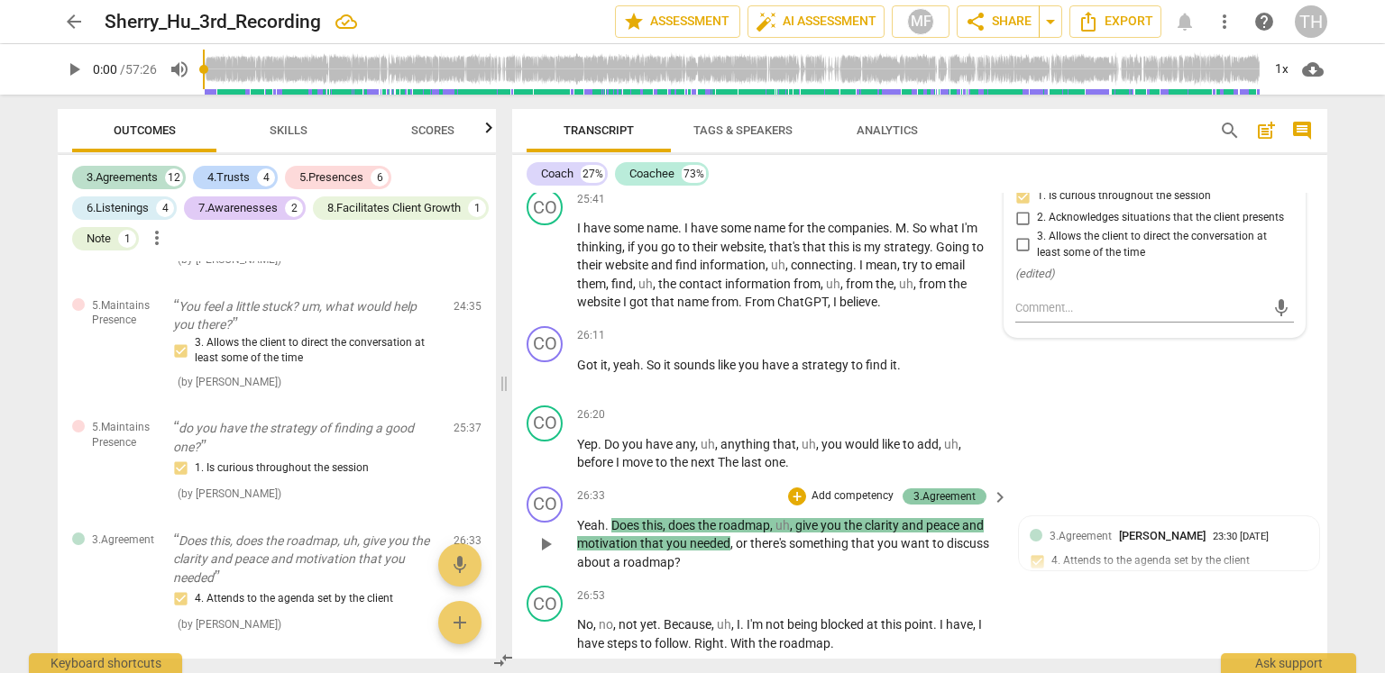
click at [941, 489] on div "3.Agreement" at bounding box center [944, 497] width 62 height 16
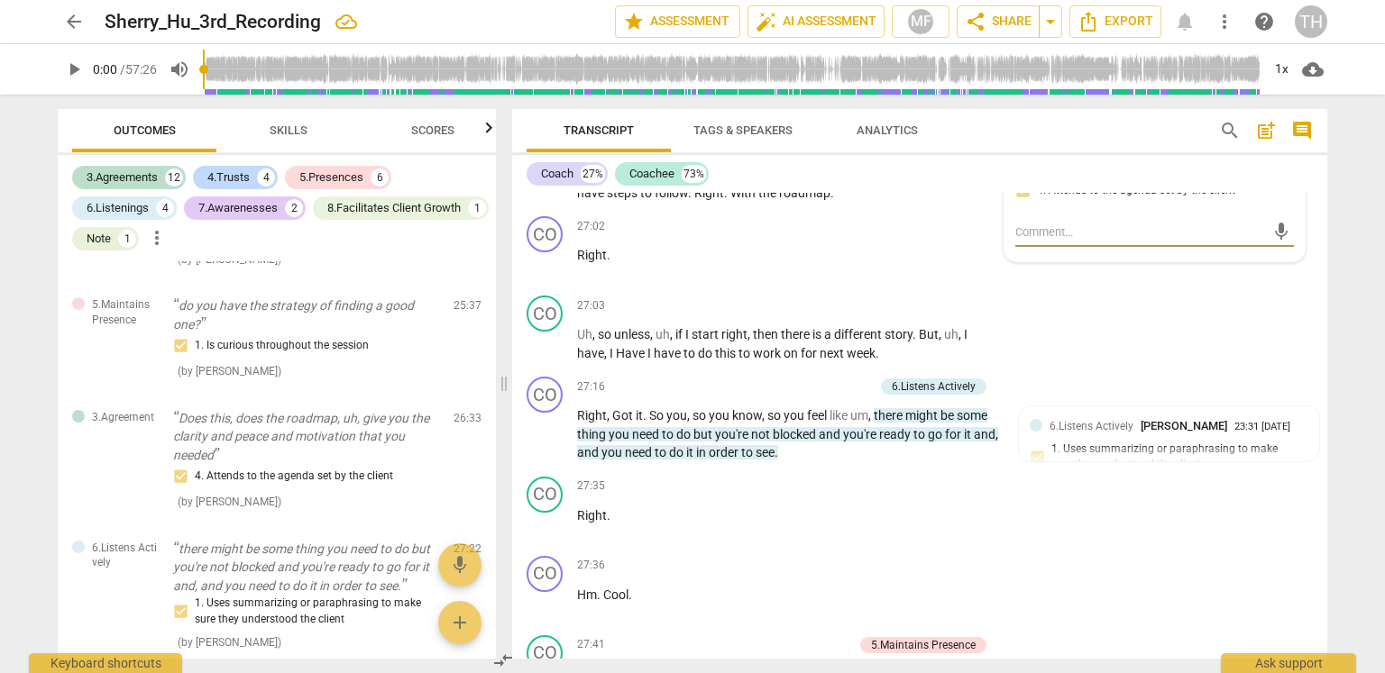
scroll to position [12029, 0]
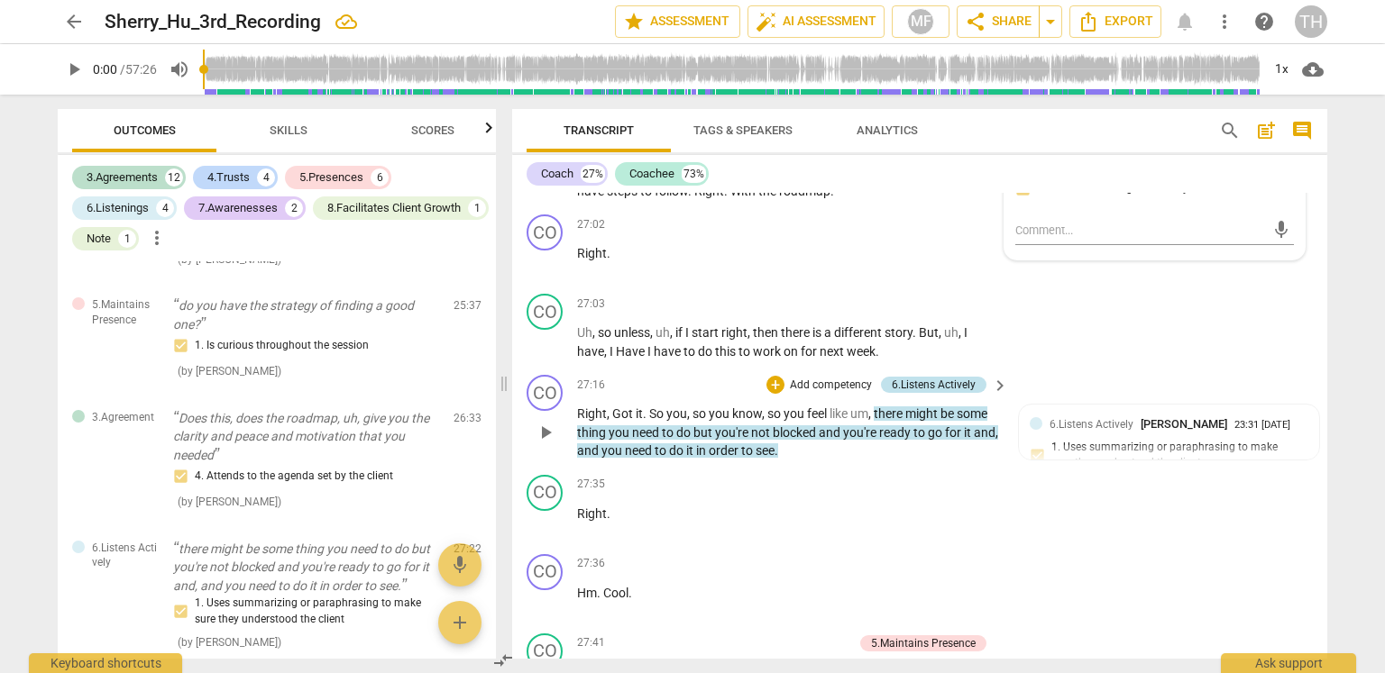
click at [959, 377] on div "6.Listens Actively" at bounding box center [934, 385] width 84 height 16
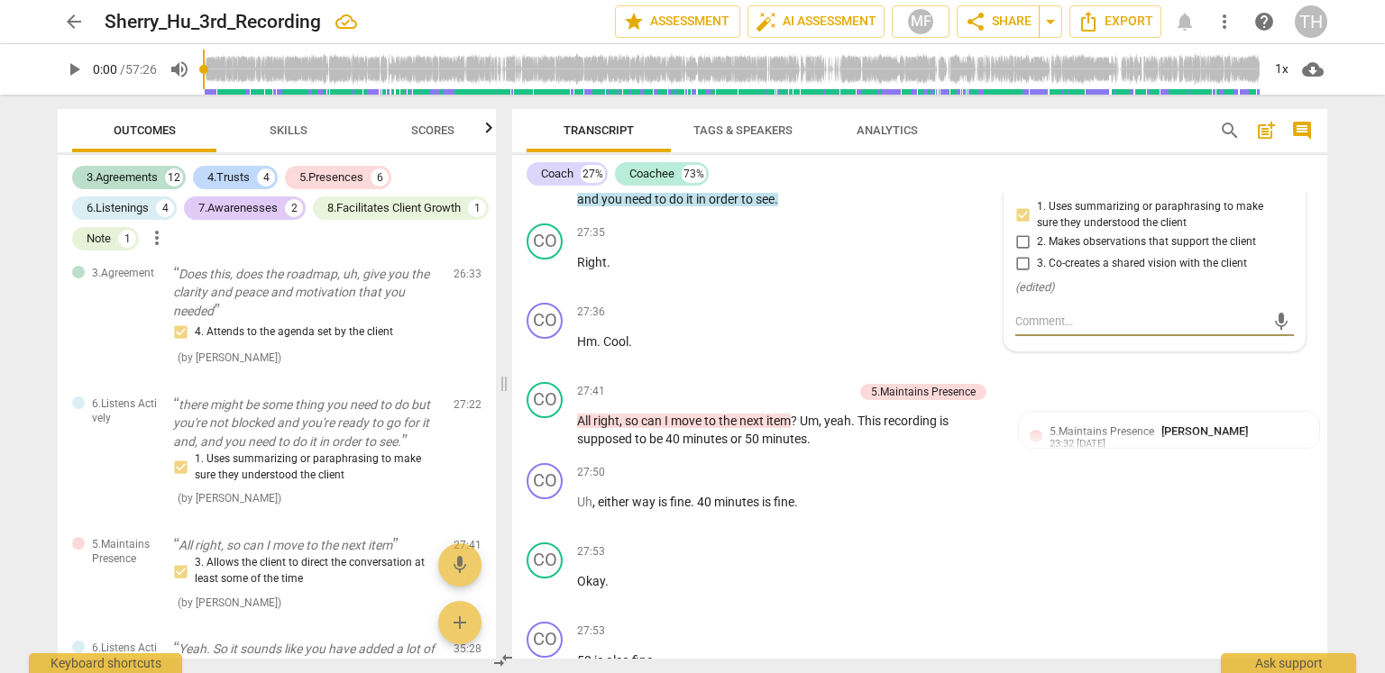
scroll to position [12299, 0]
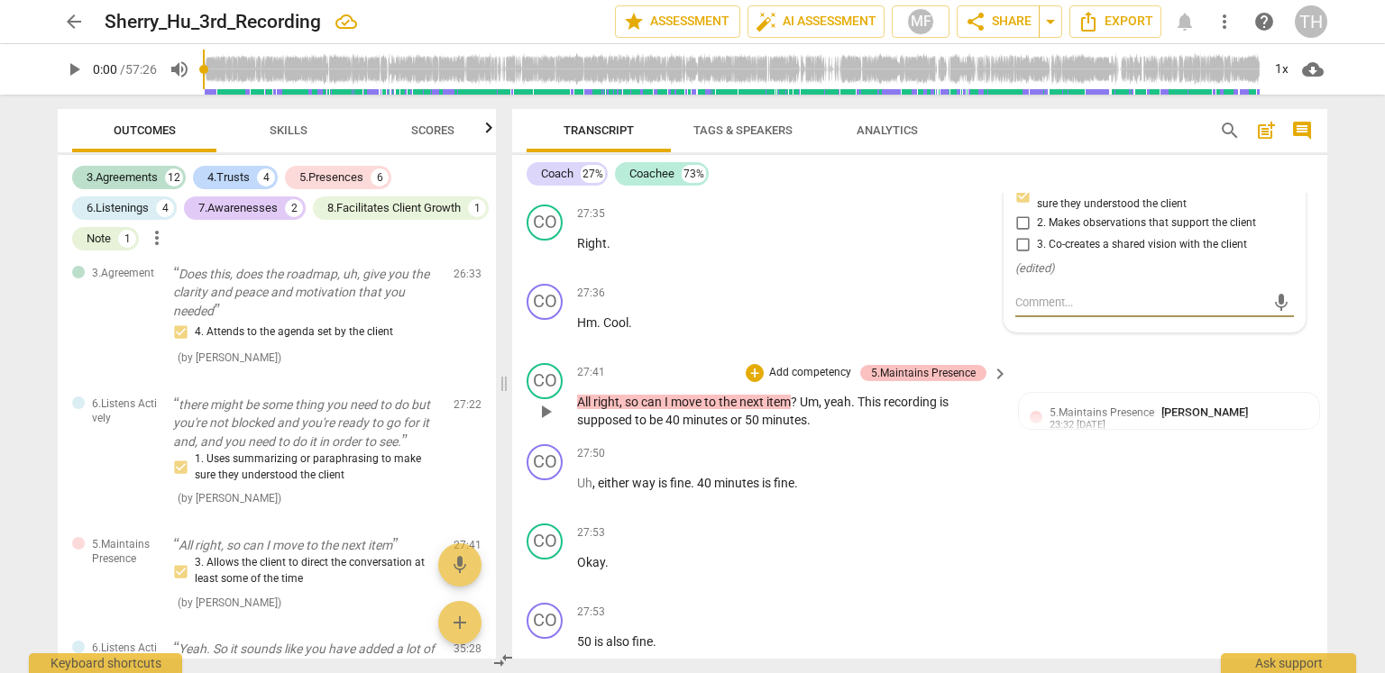
click at [948, 365] on div "5.Maintains Presence" at bounding box center [923, 373] width 105 height 16
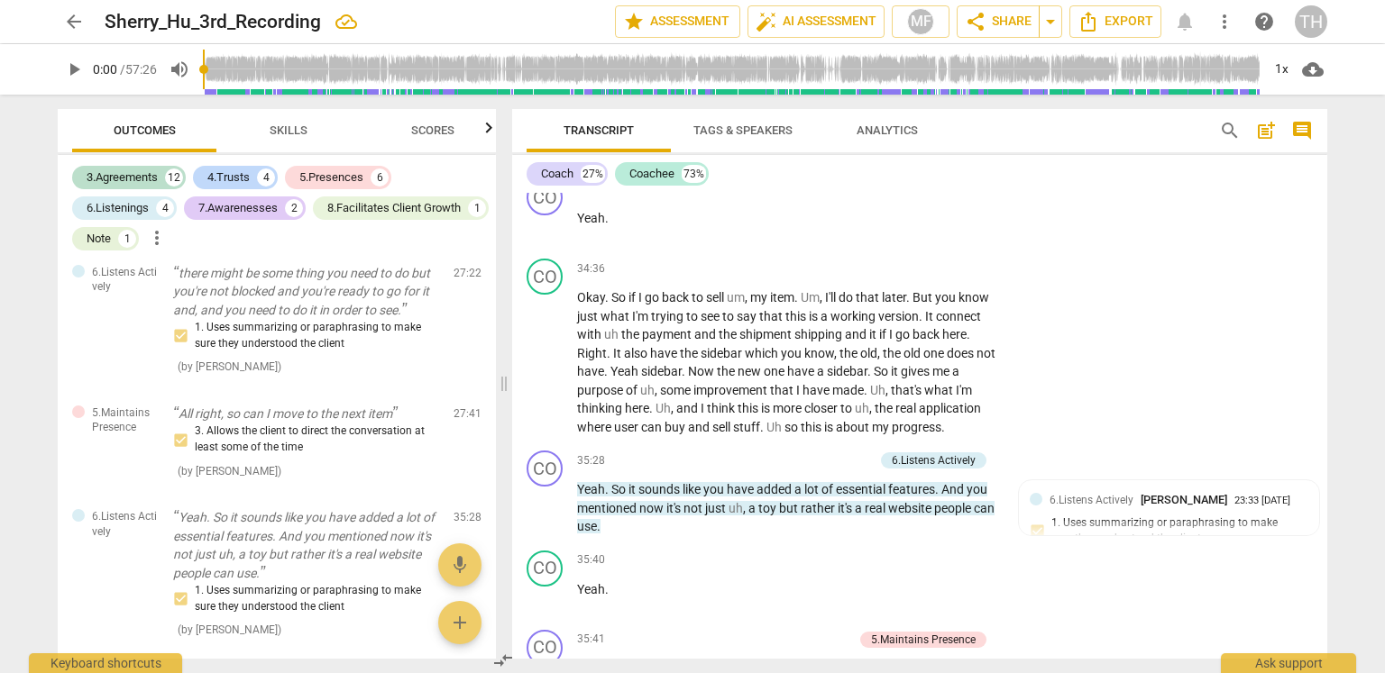
scroll to position [15455, 0]
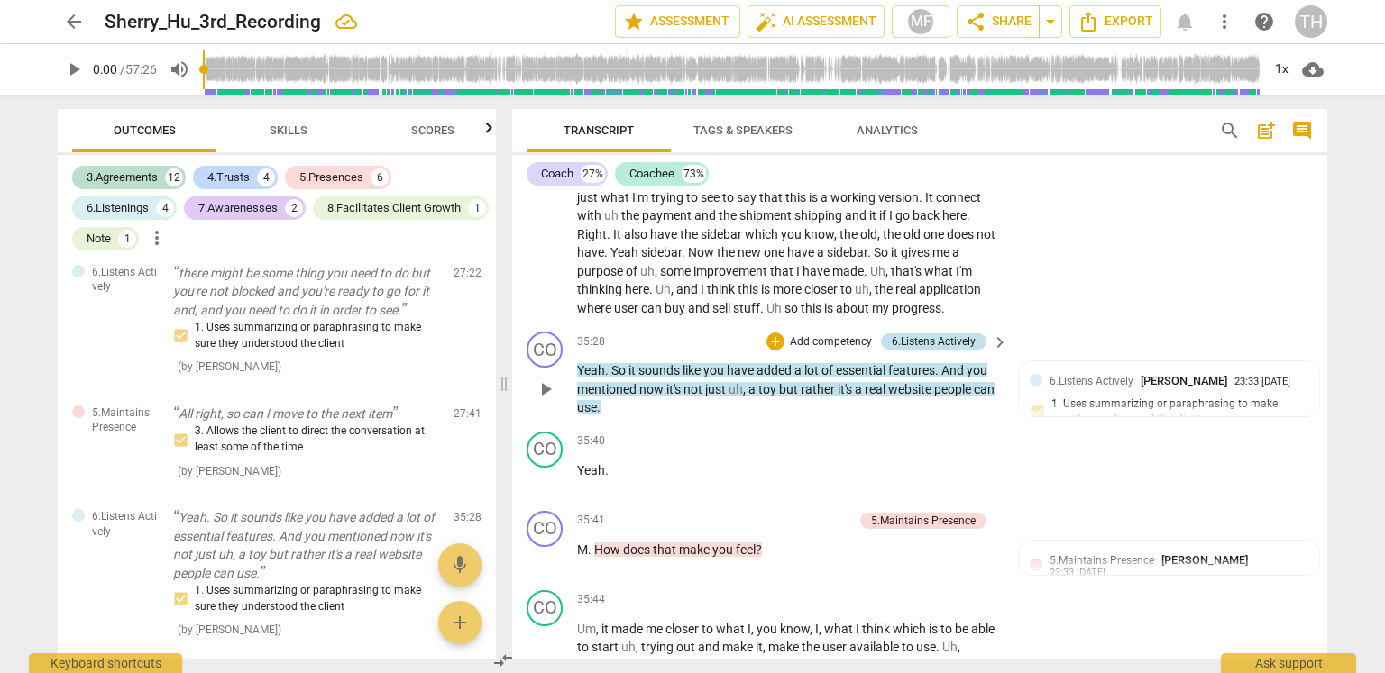
click at [956, 343] on div "6.Listens Actively" at bounding box center [934, 342] width 84 height 16
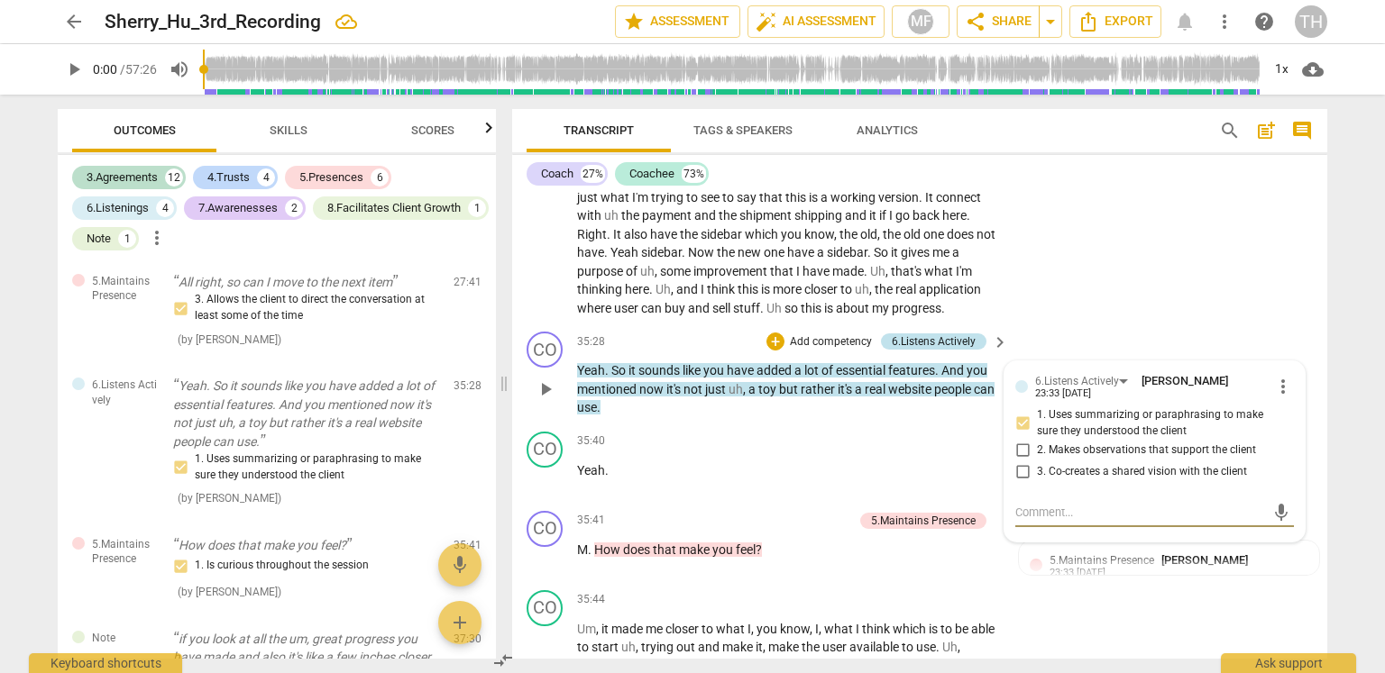
scroll to position [15545, 0]
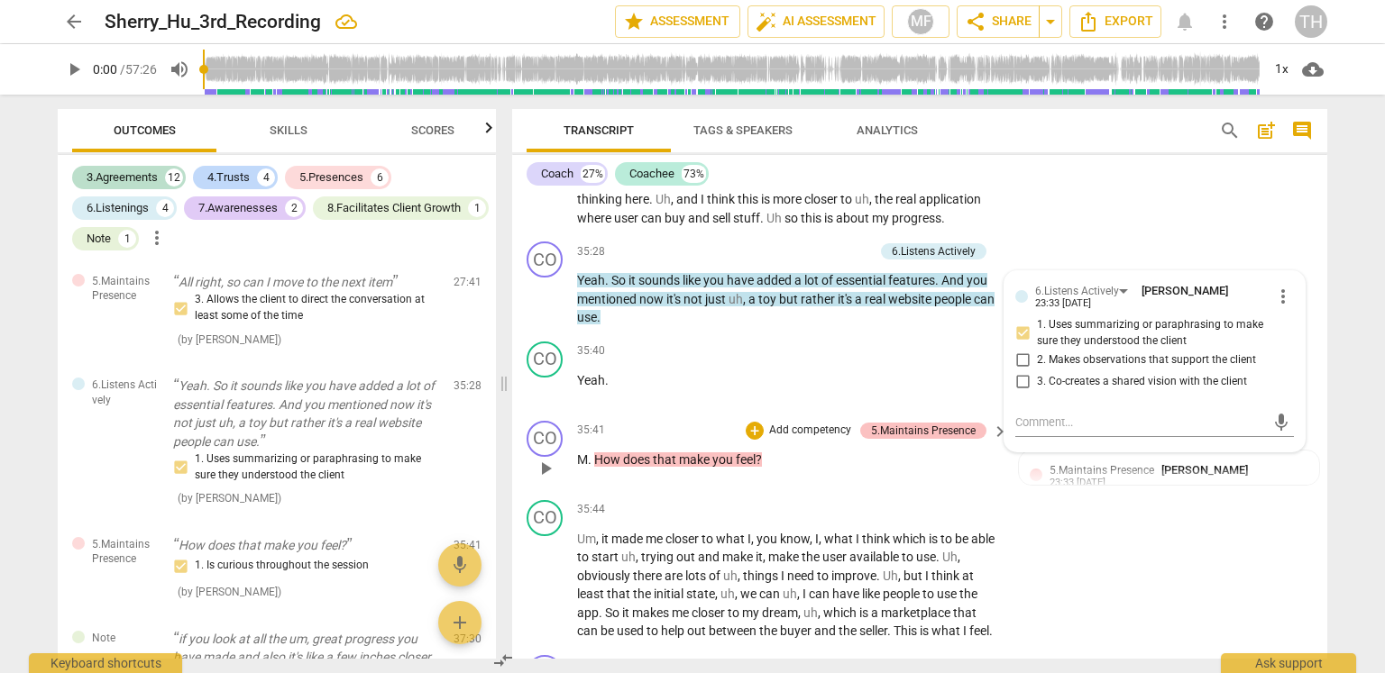
click at [927, 435] on div "5.Maintains Presence" at bounding box center [923, 431] width 105 height 16
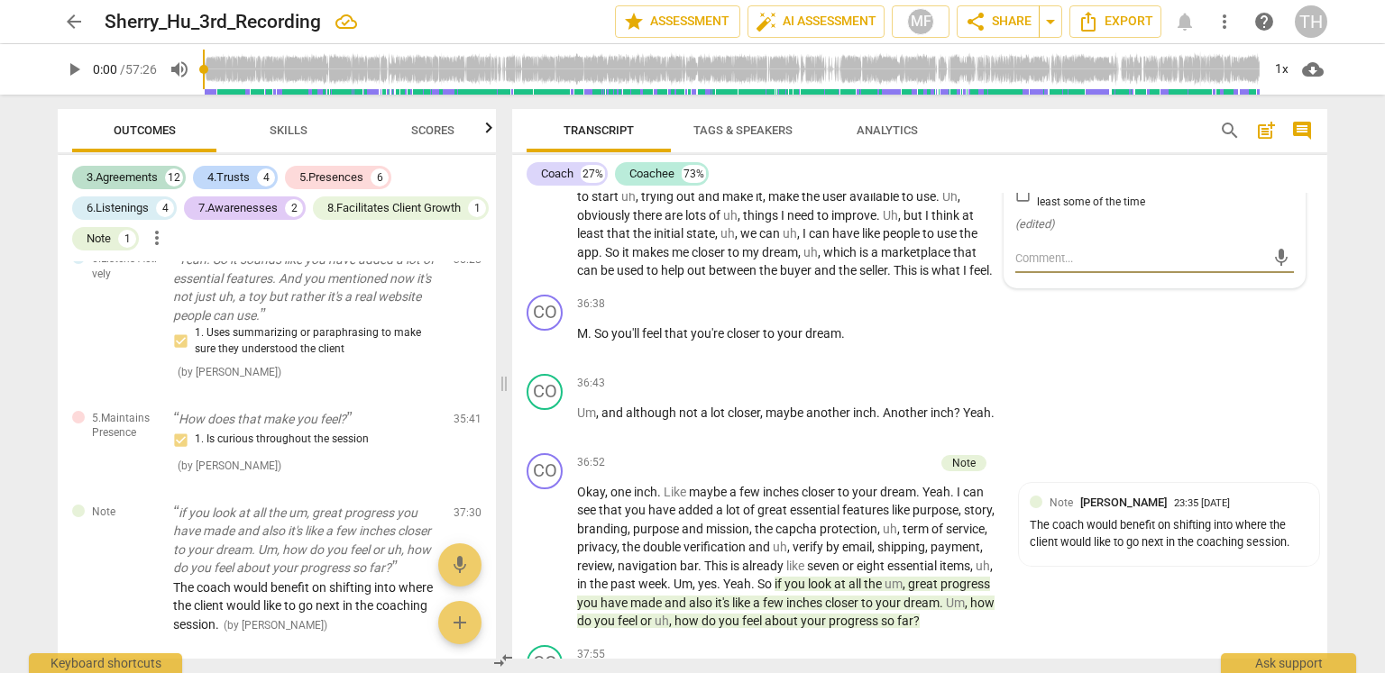
scroll to position [15995, 0]
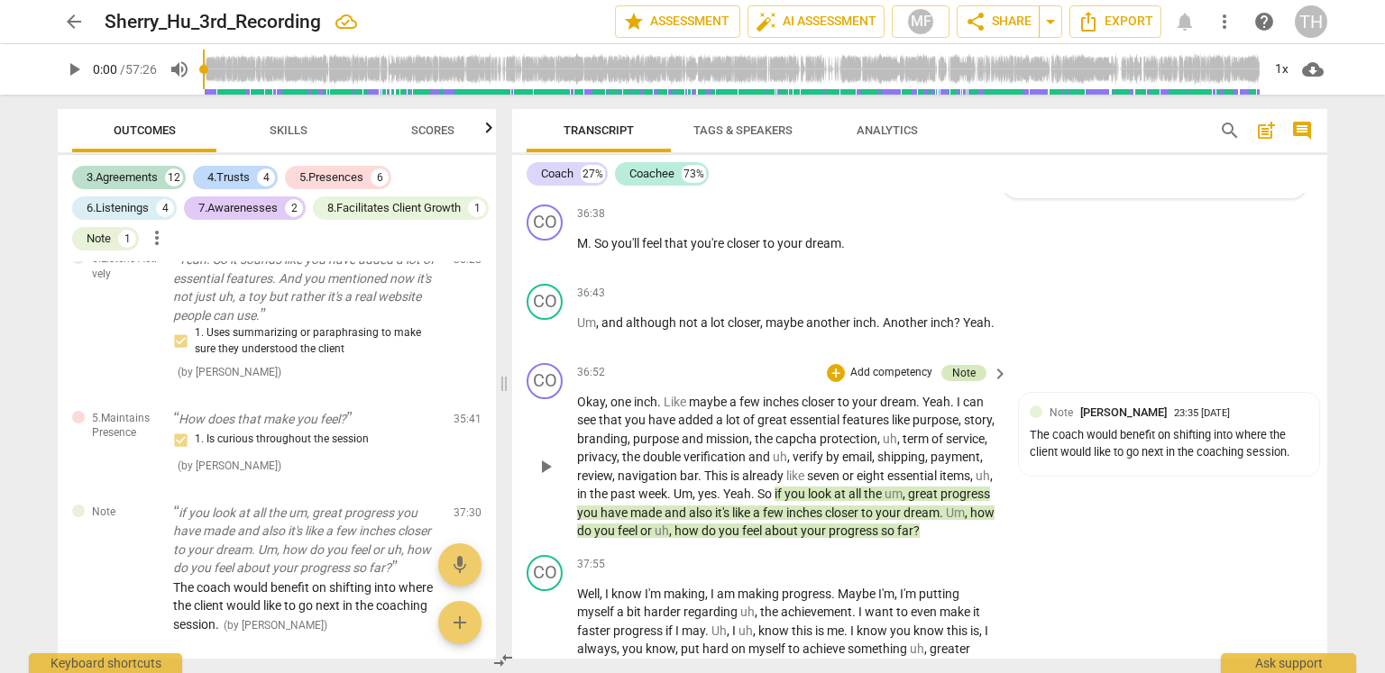
click at [966, 381] on div "Note" at bounding box center [963, 373] width 23 height 16
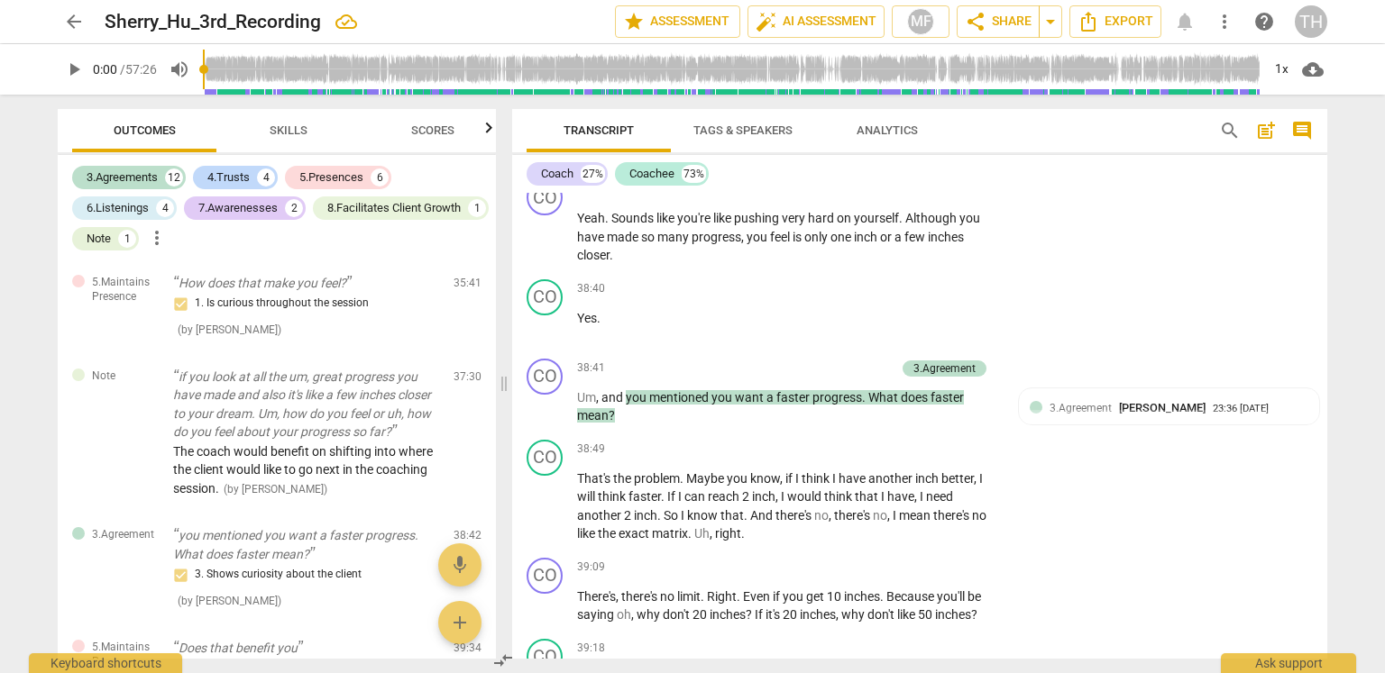
scroll to position [16536, 0]
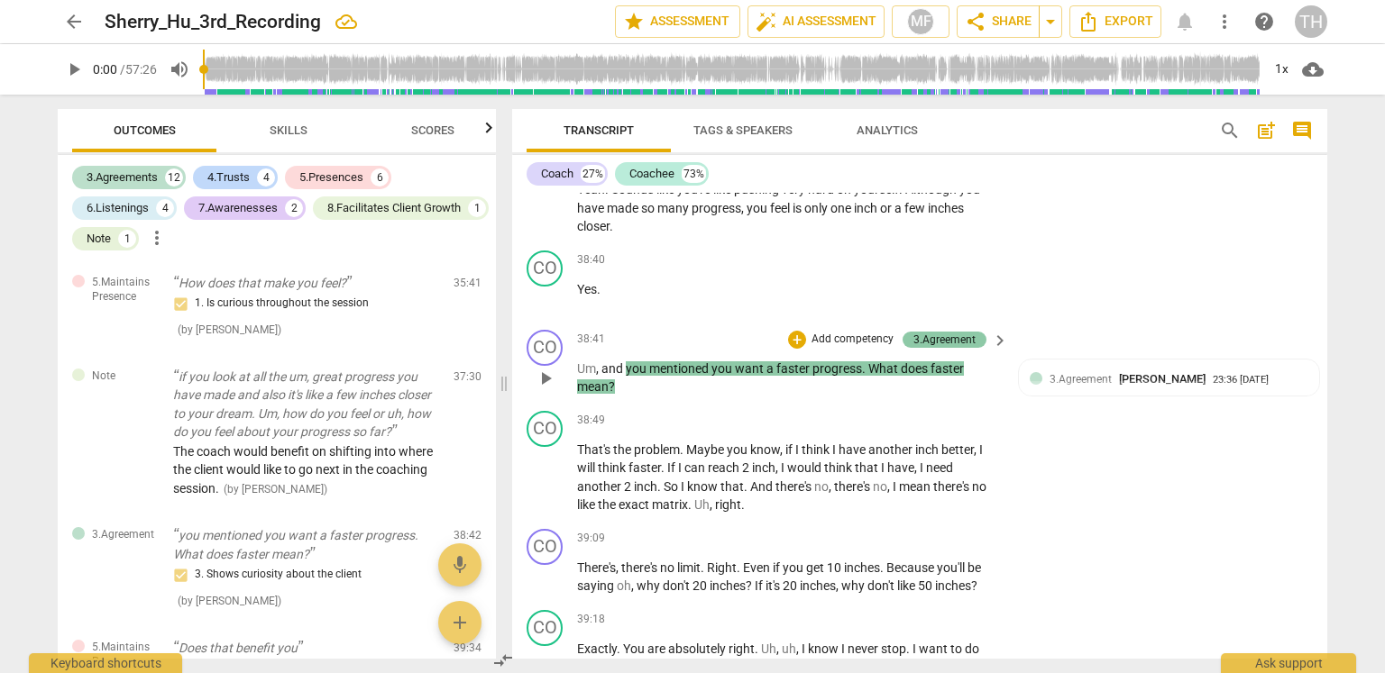
click at [957, 348] on div "3.Agreement" at bounding box center [944, 340] width 62 height 16
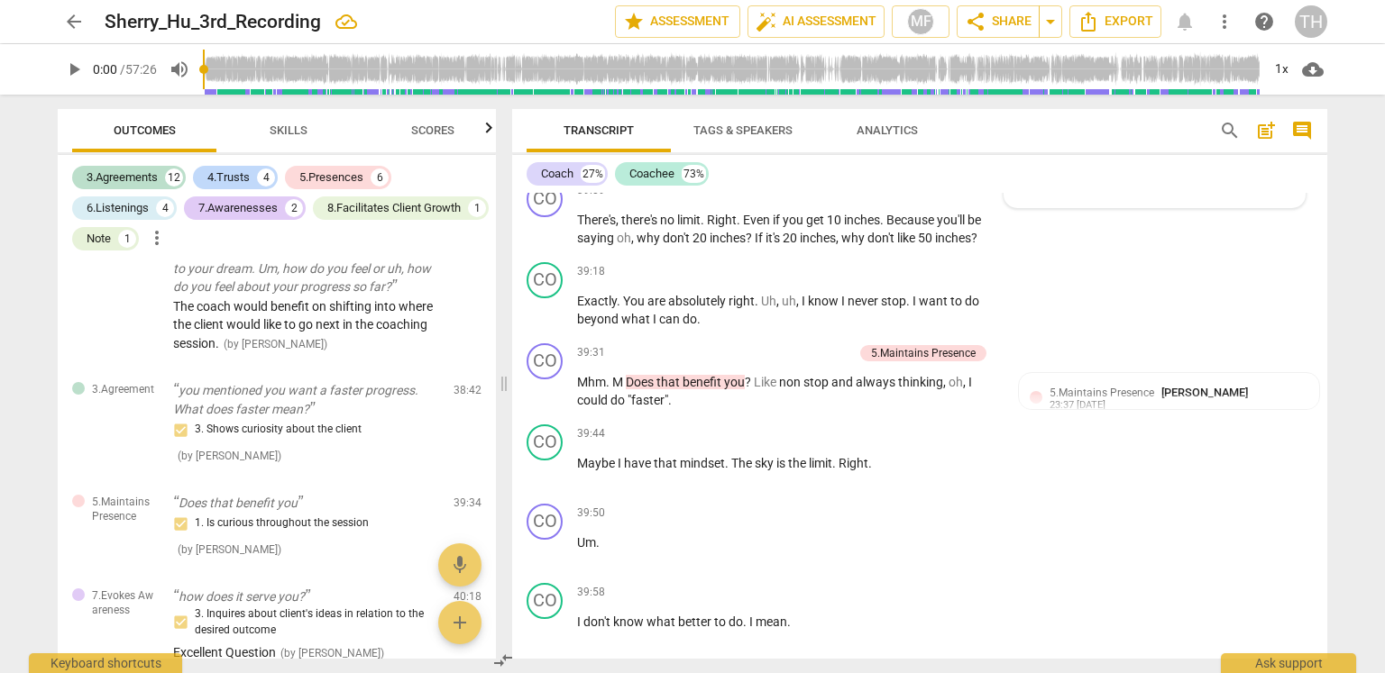
scroll to position [16897, 0]
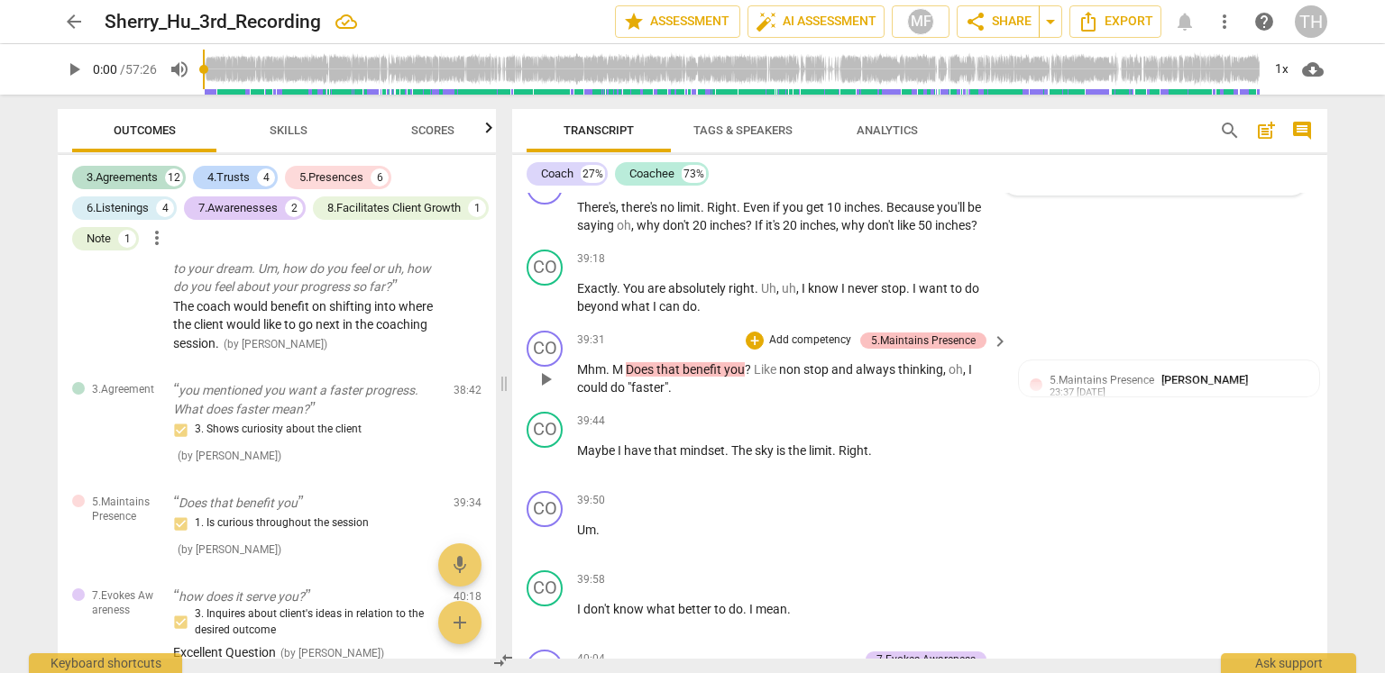
click at [962, 349] on div "5.Maintains Presence" at bounding box center [923, 341] width 105 height 16
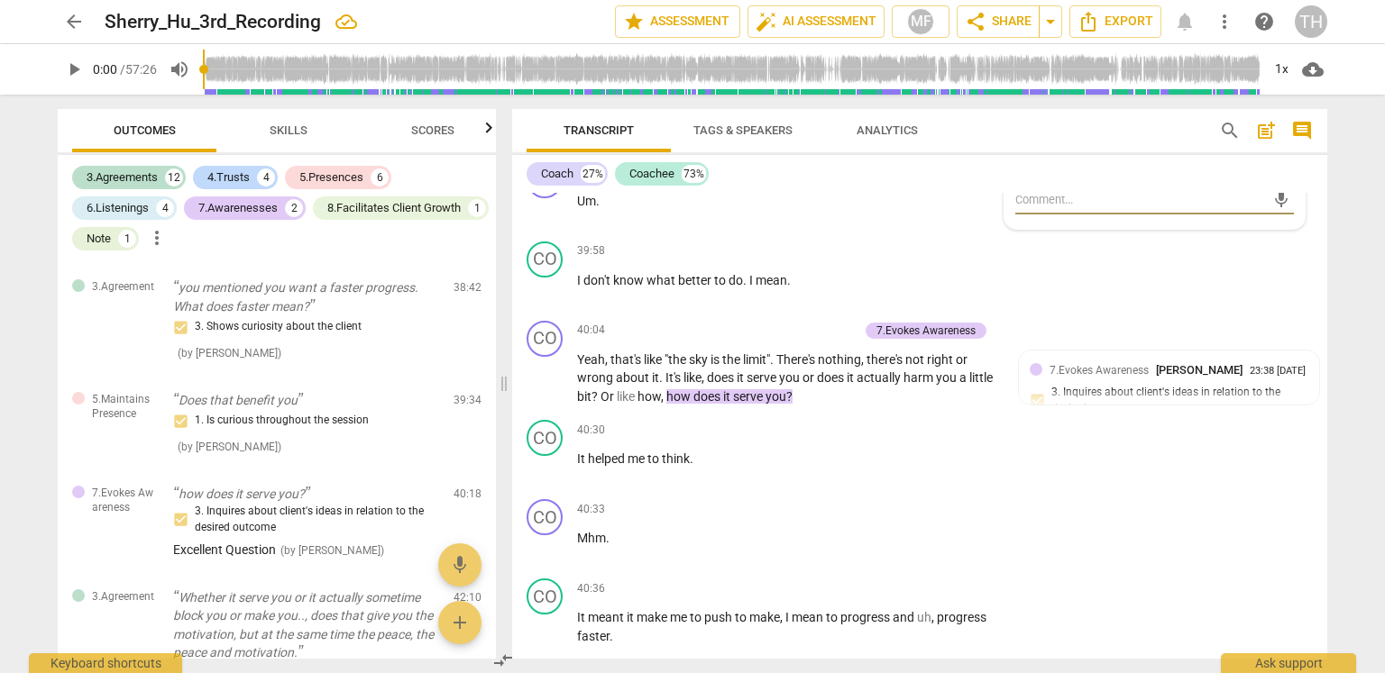
scroll to position [17257, 0]
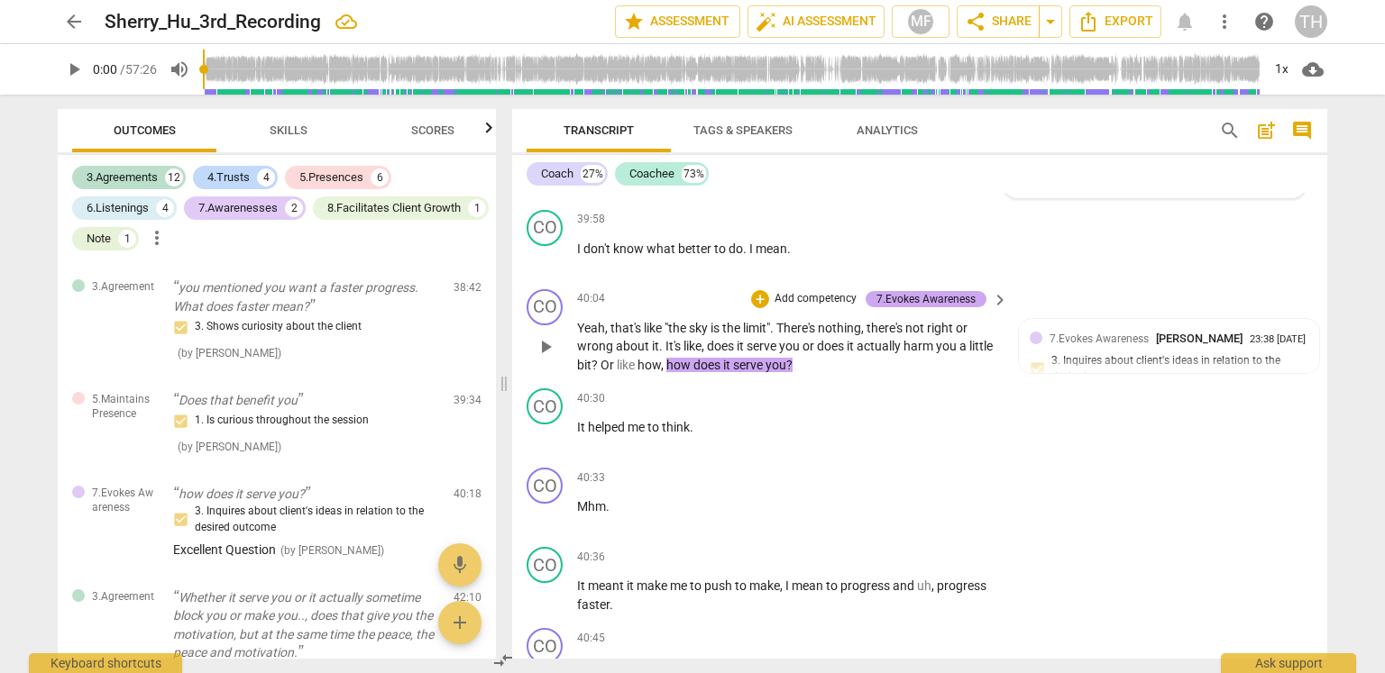
click at [966, 307] on div "7.Evokes Awareness" at bounding box center [925, 299] width 99 height 16
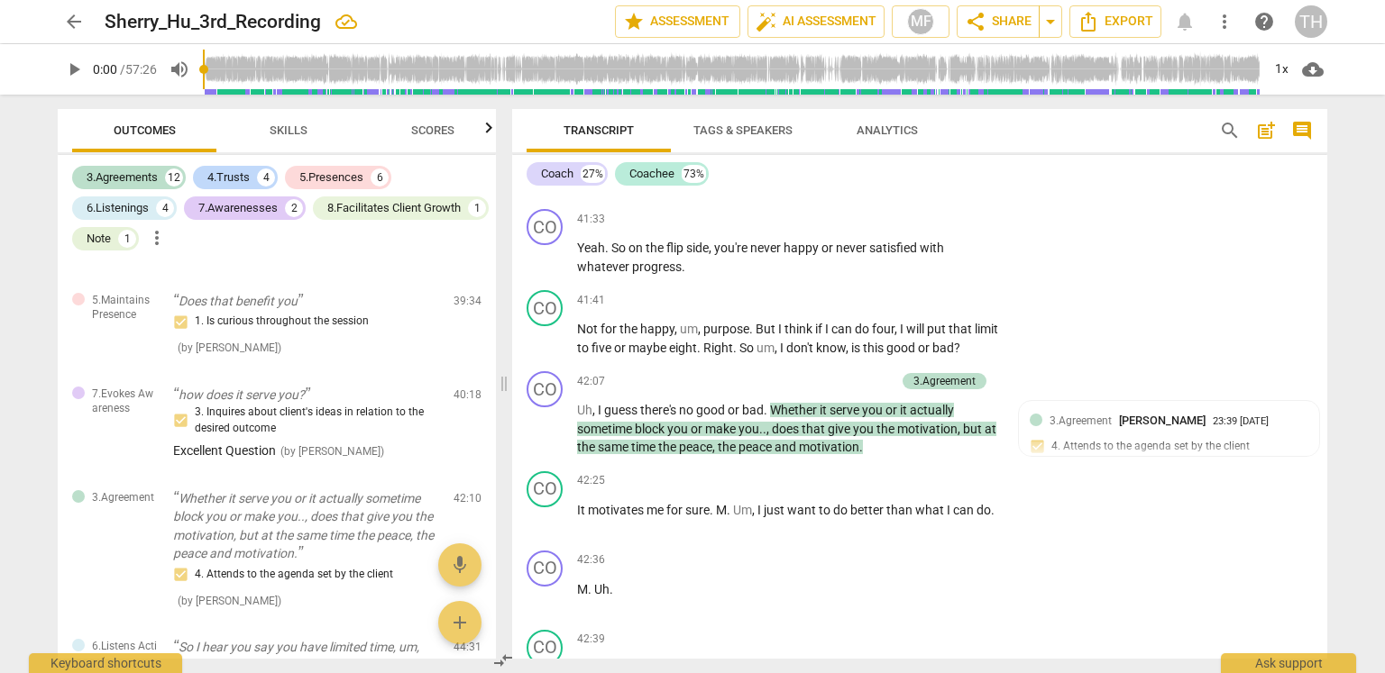
scroll to position [18159, 0]
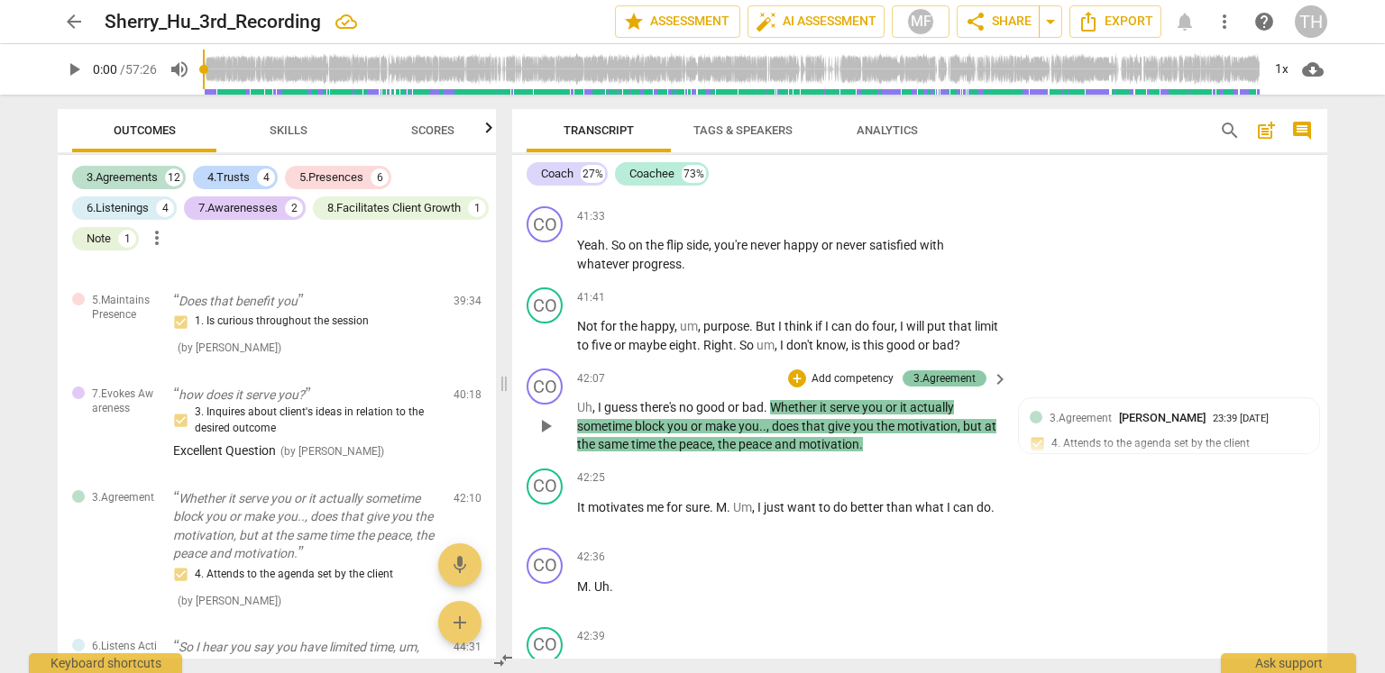
click at [957, 387] on div "3.Agreement" at bounding box center [944, 378] width 62 height 16
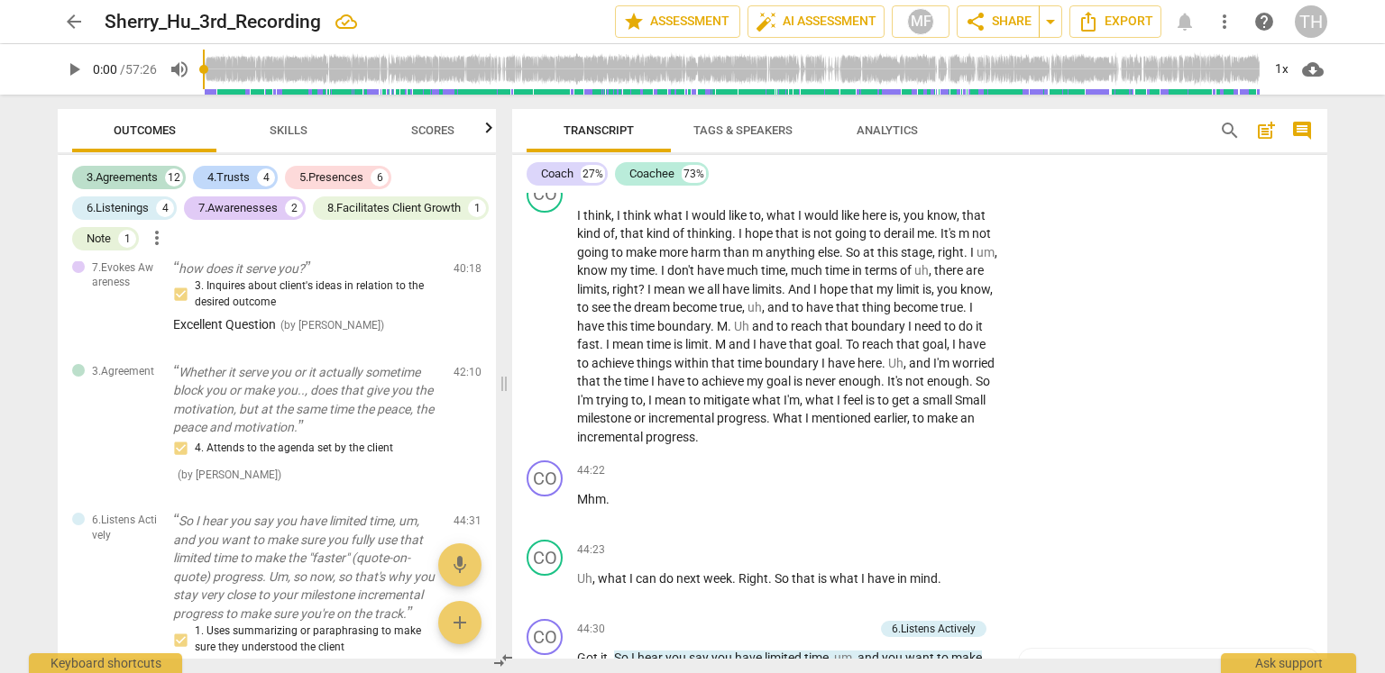
scroll to position [18880, 0]
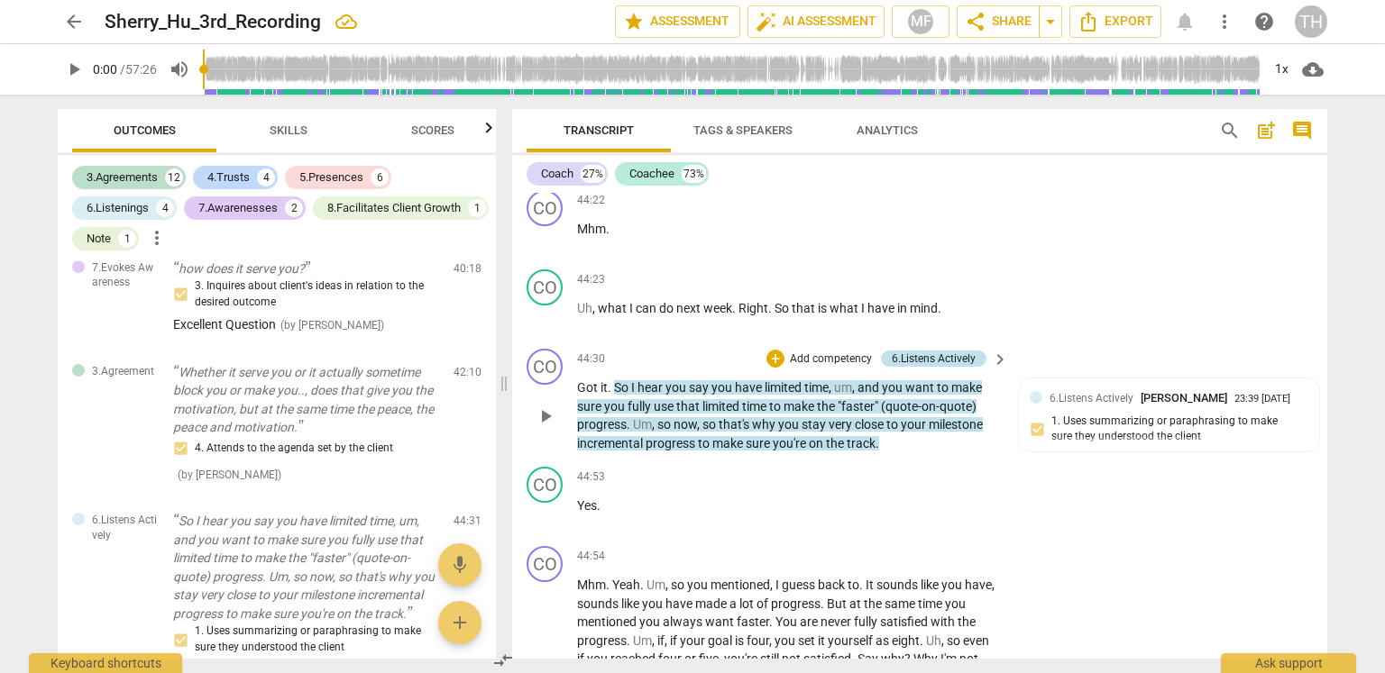
click at [950, 367] on div "6.Listens Actively" at bounding box center [934, 359] width 84 height 16
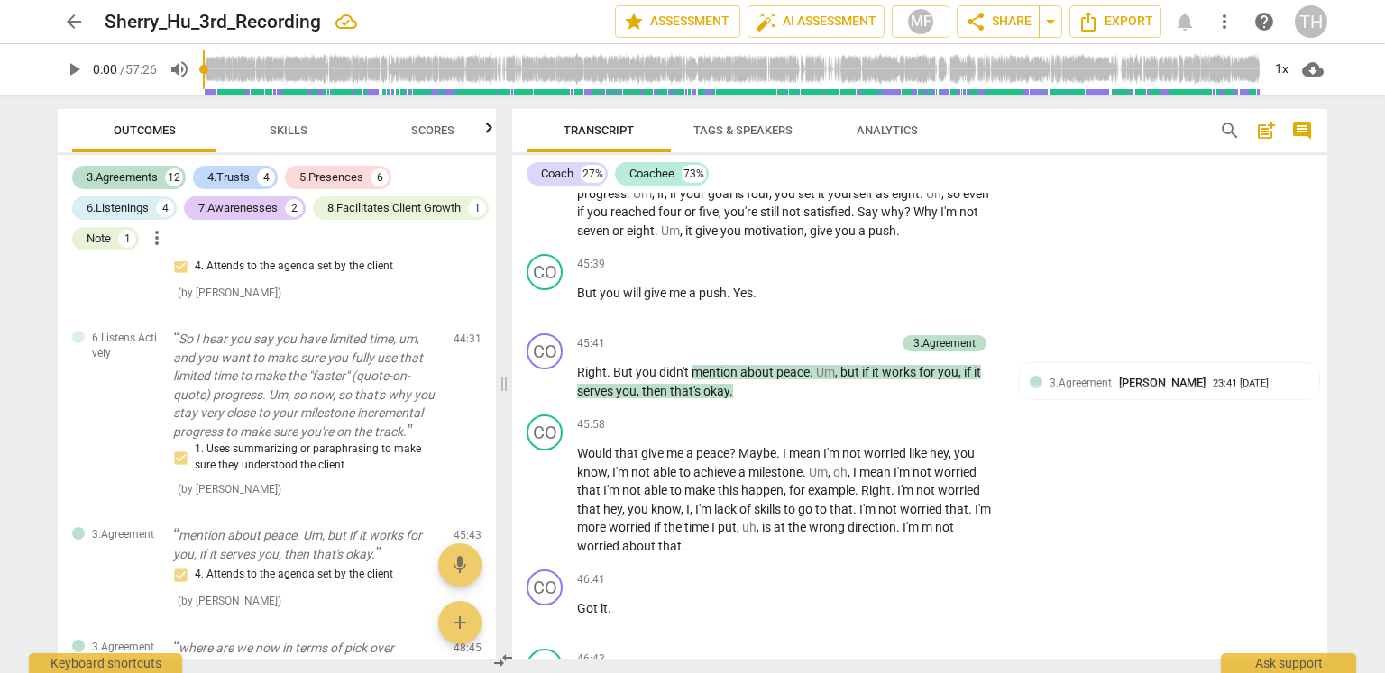
scroll to position [19331, 0]
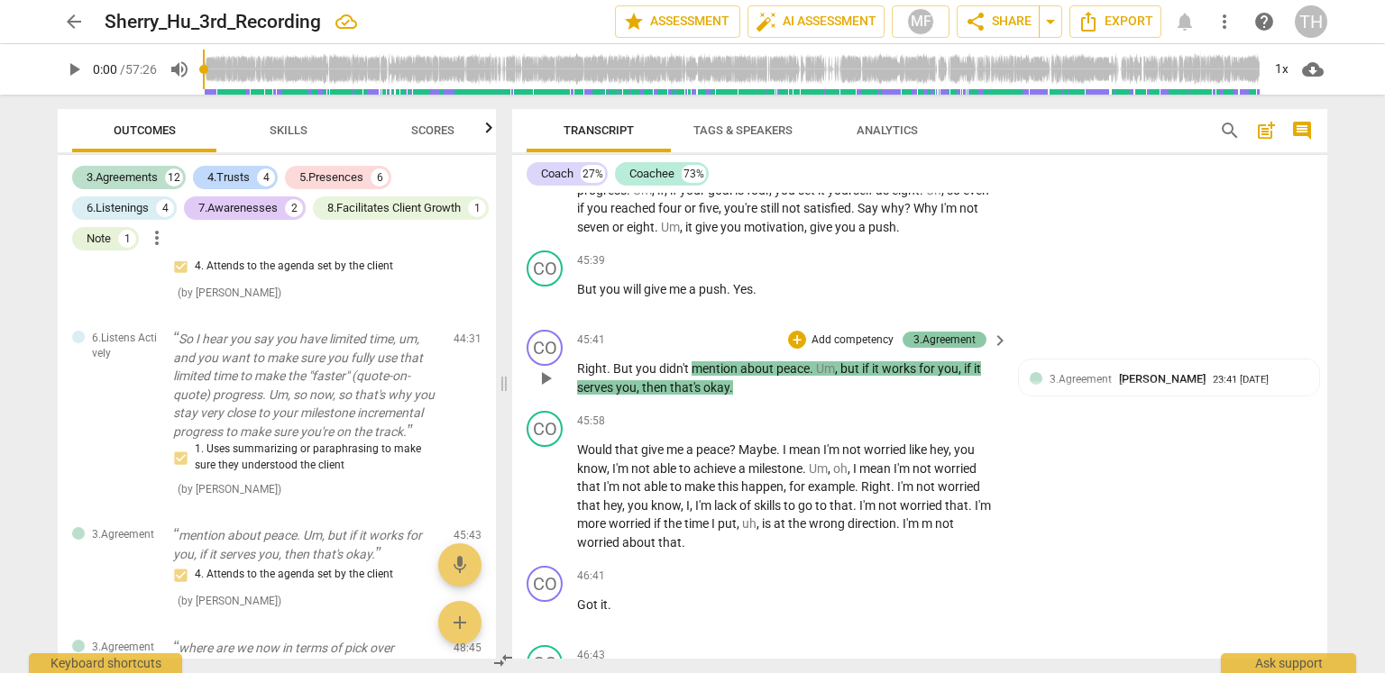
click at [953, 348] on div "3.Agreement" at bounding box center [944, 340] width 62 height 16
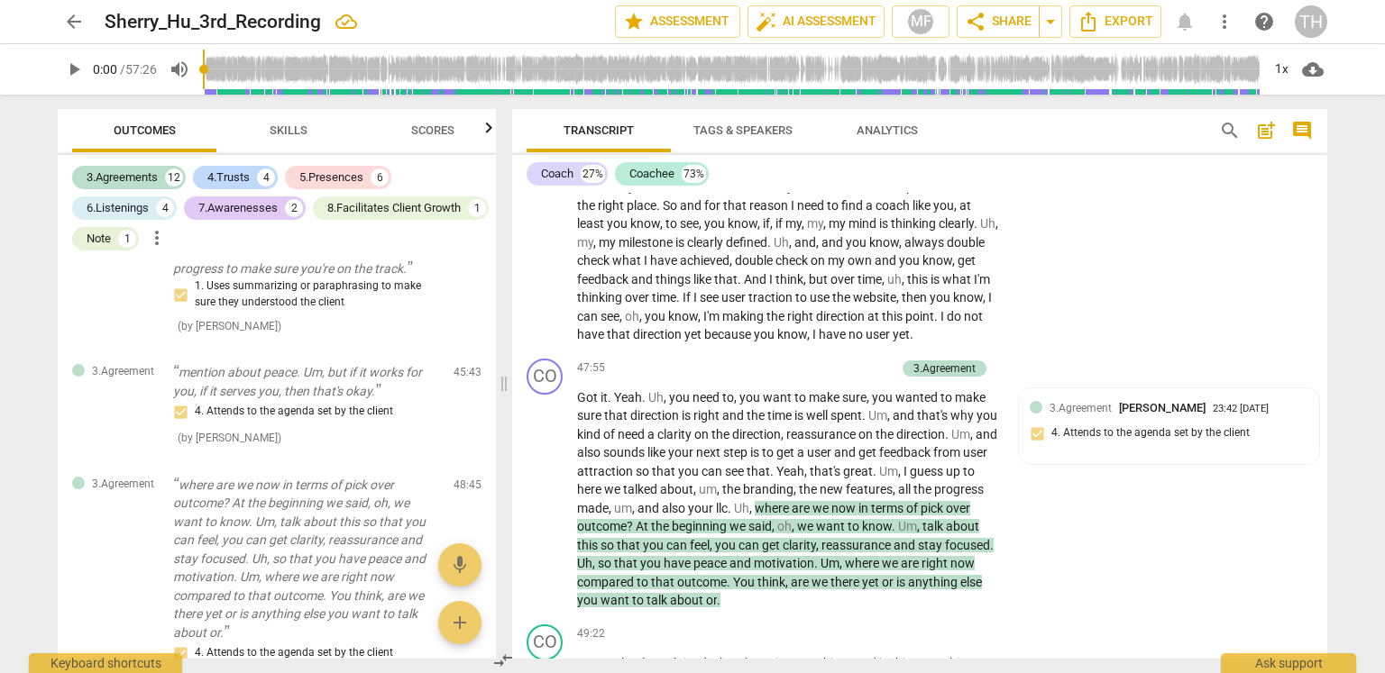
scroll to position [20052, 0]
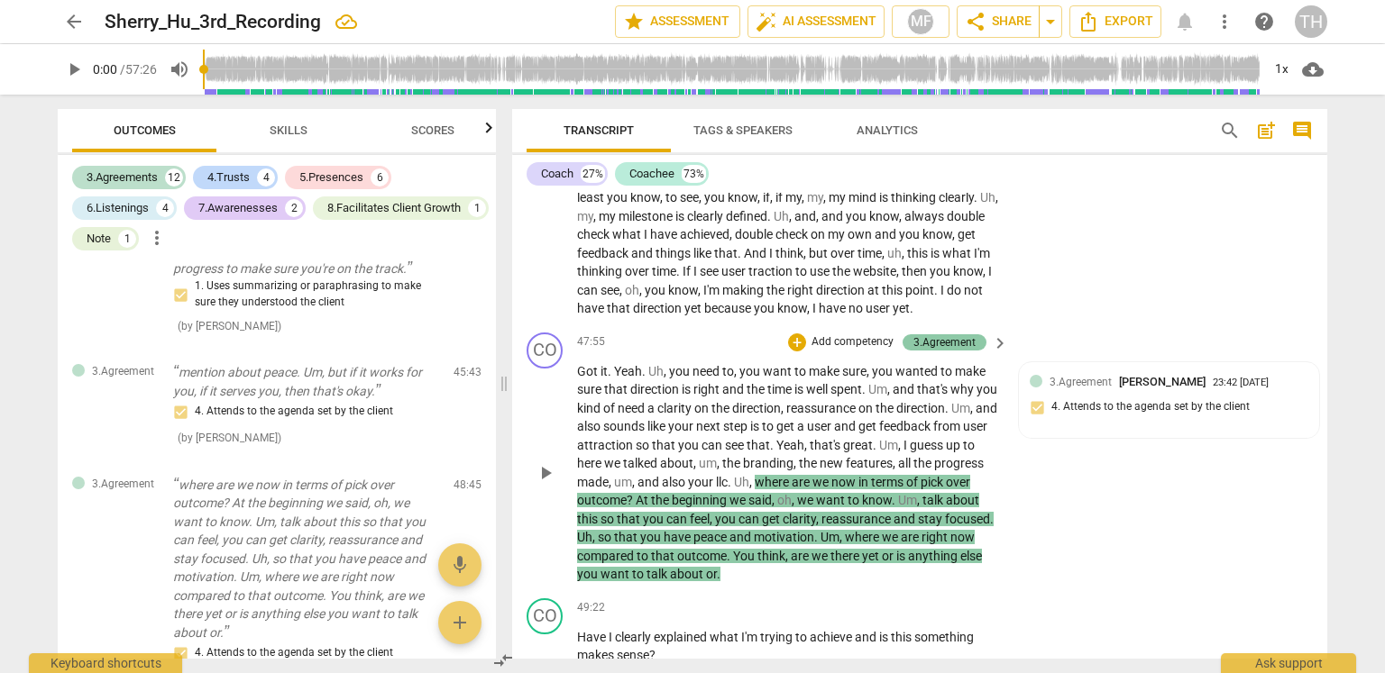
click at [950, 351] on div "3.Agreement" at bounding box center [944, 342] width 62 height 16
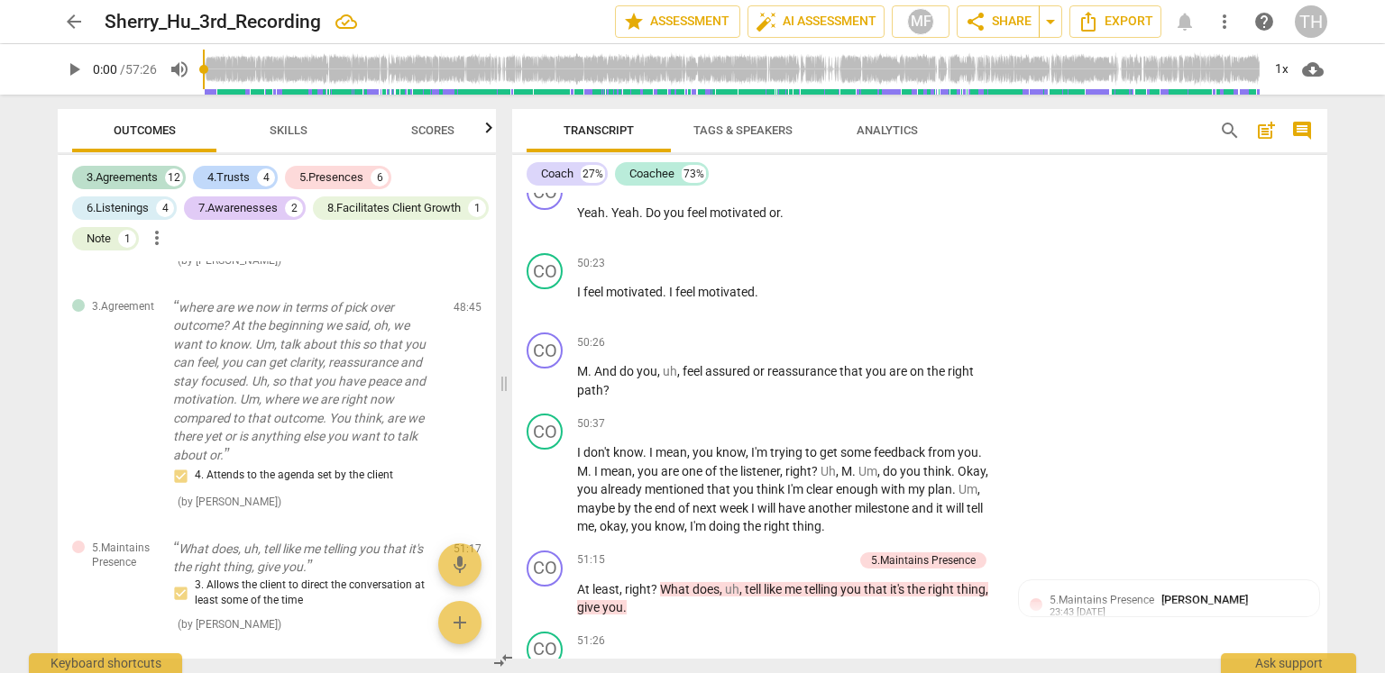
scroll to position [20953, 0]
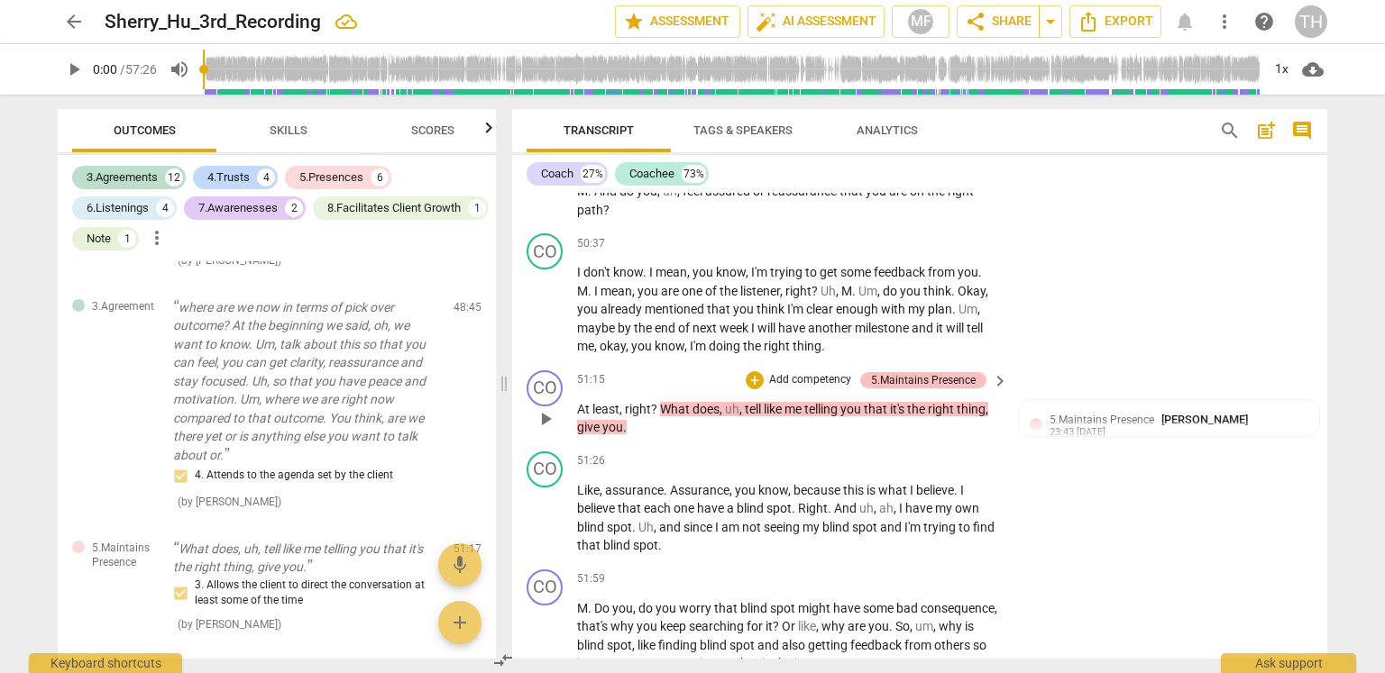
click at [954, 389] on div "5.Maintains Presence" at bounding box center [923, 380] width 105 height 16
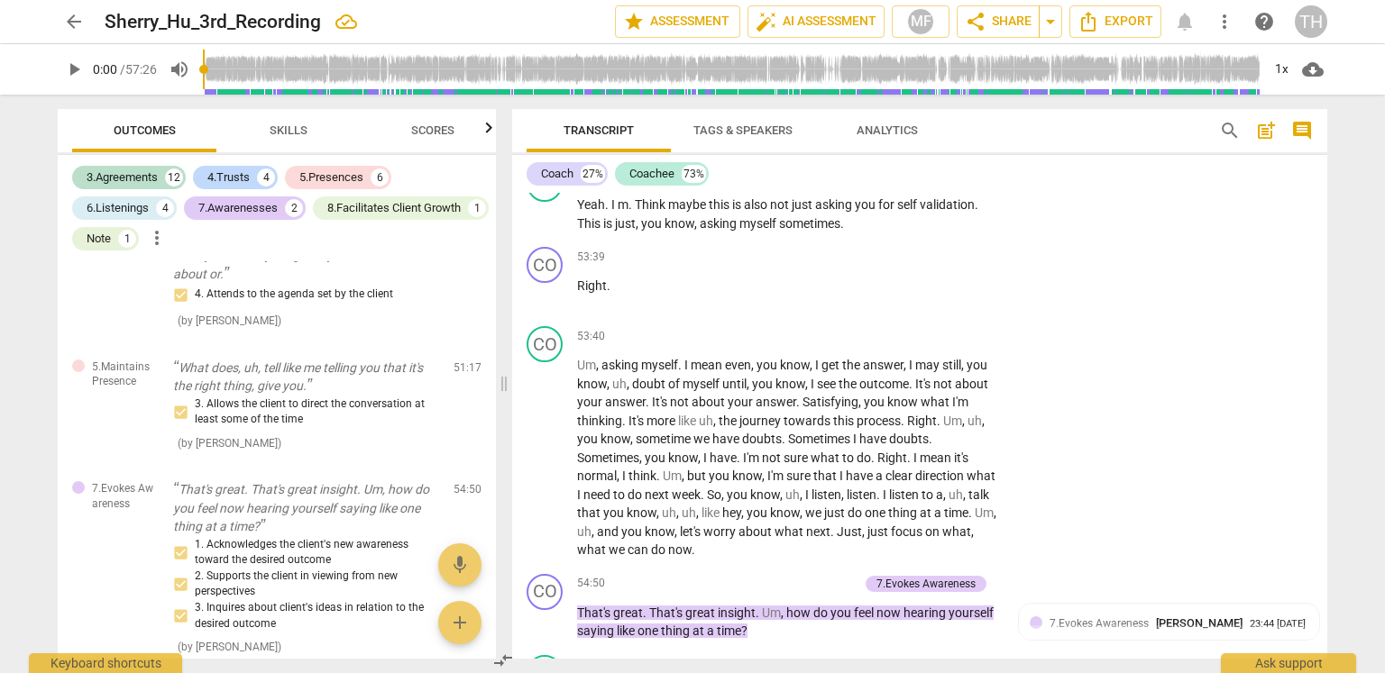
scroll to position [21945, 0]
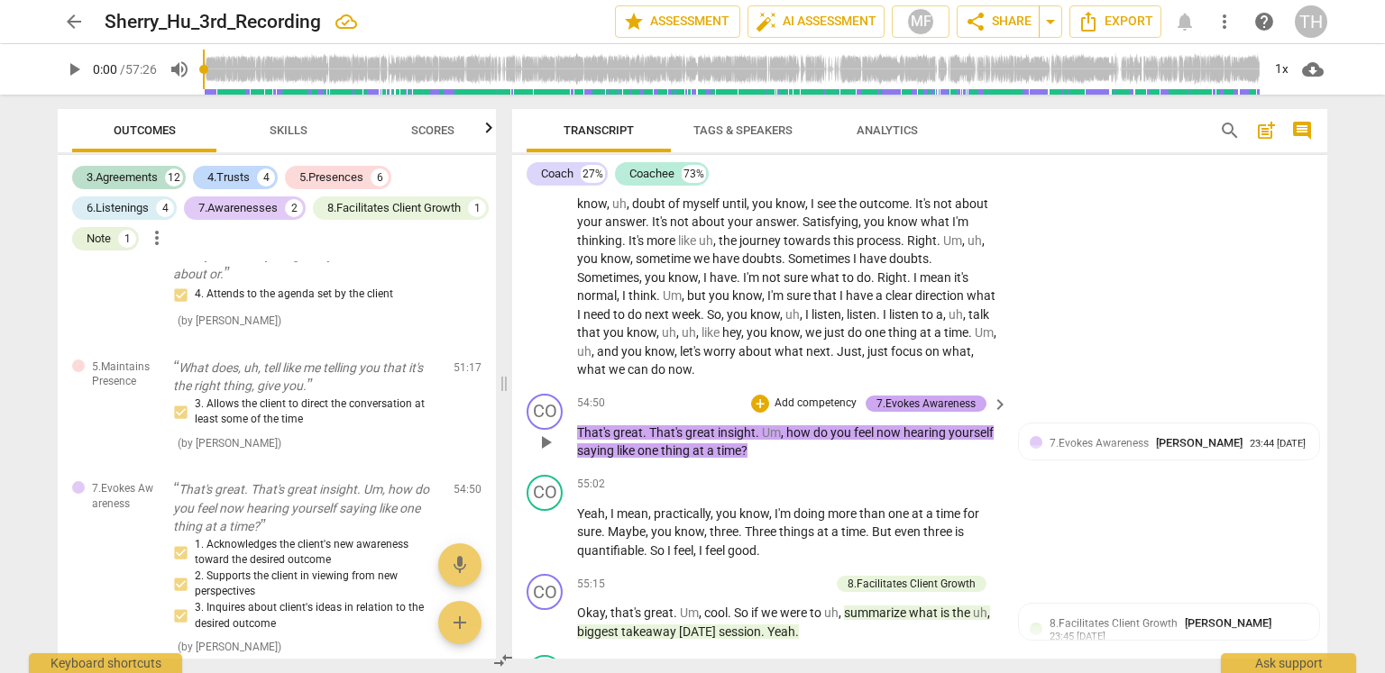
click at [939, 412] on div "7.Evokes Awareness" at bounding box center [925, 404] width 99 height 16
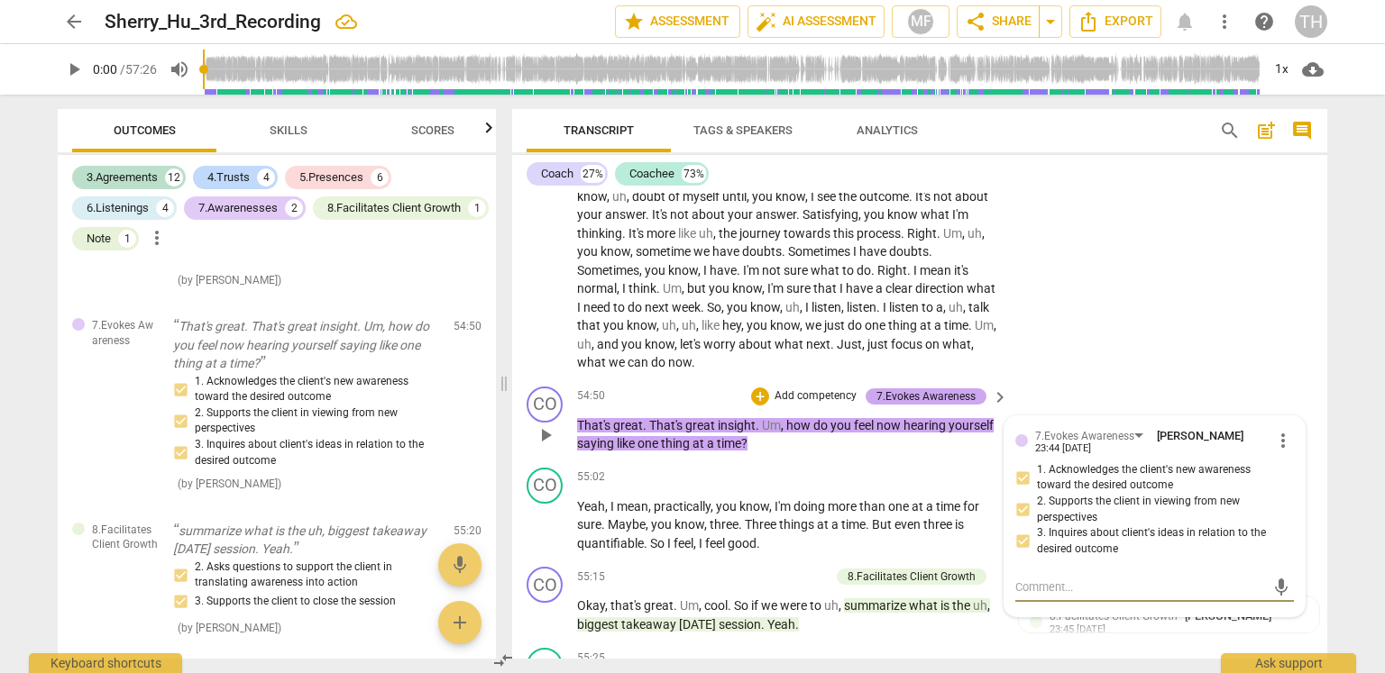
scroll to position [22132, 0]
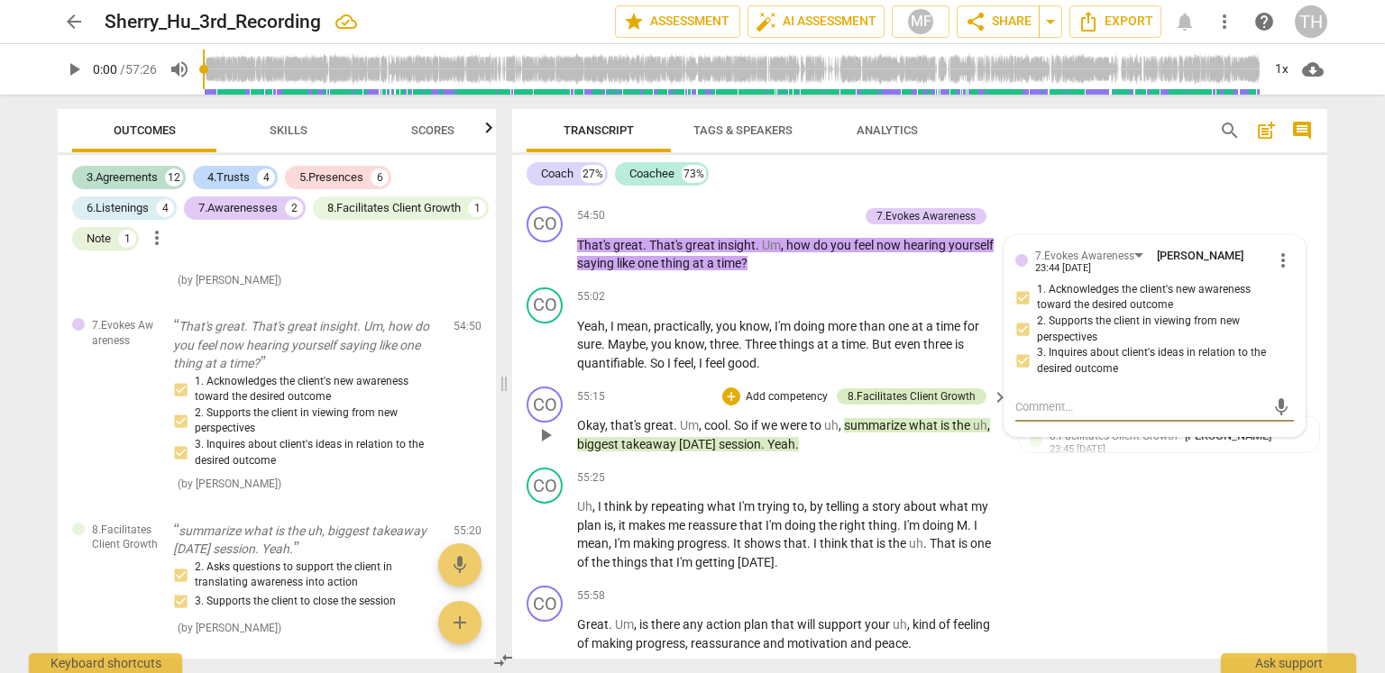
click at [959, 405] on div "8.Facilitates Client Growth" at bounding box center [911, 397] width 128 height 16
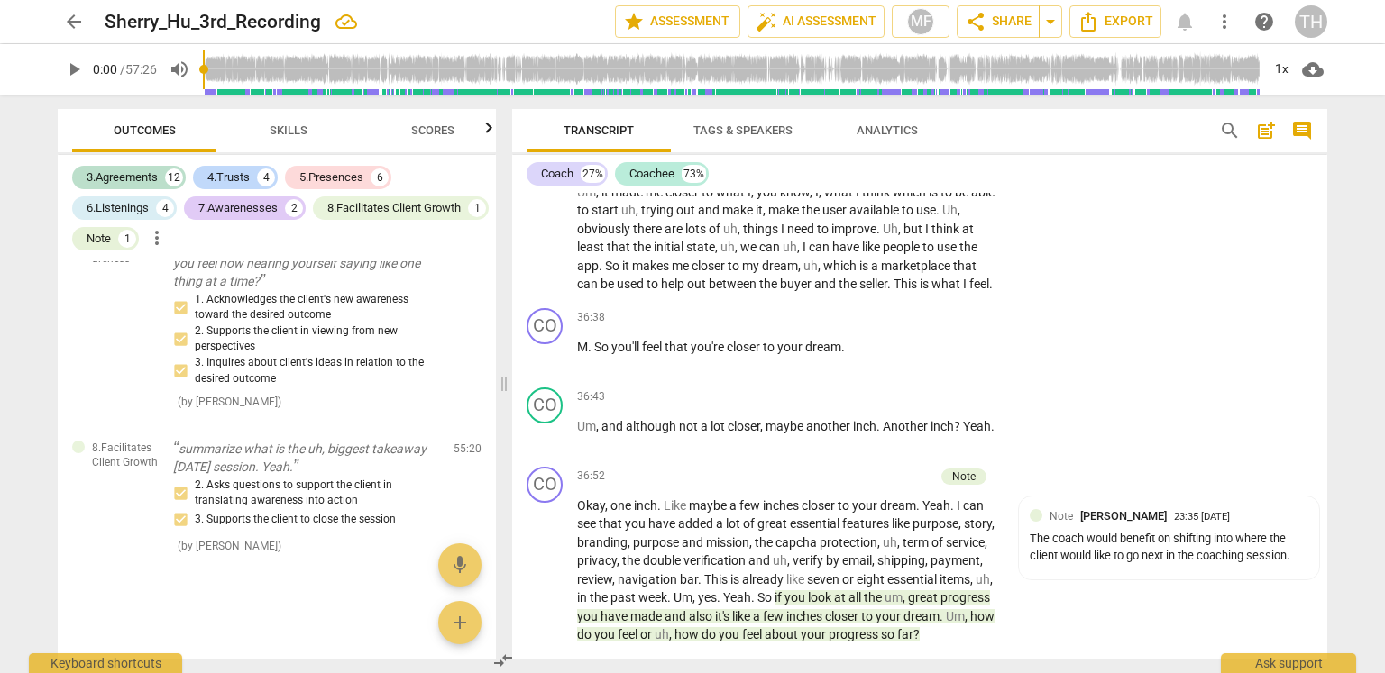
scroll to position [15531, 0]
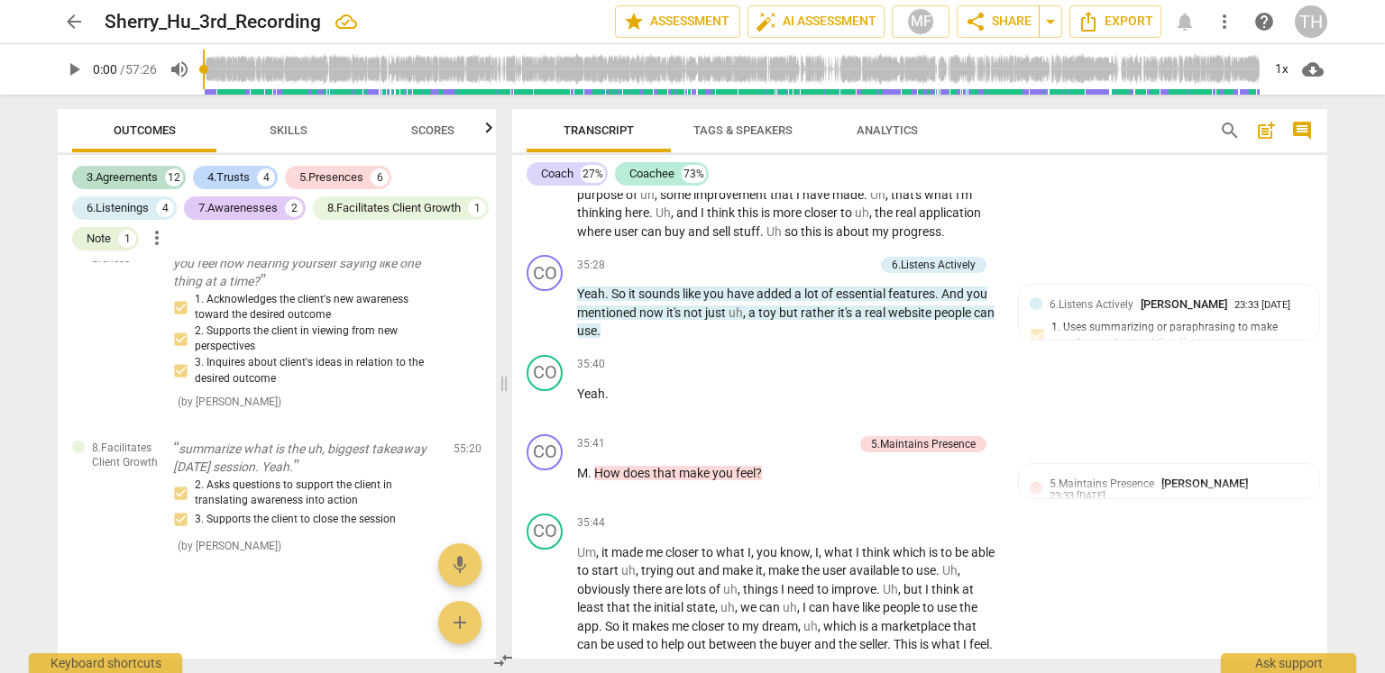
click at [63, 18] on span "arrow_back" at bounding box center [74, 22] width 22 height 22
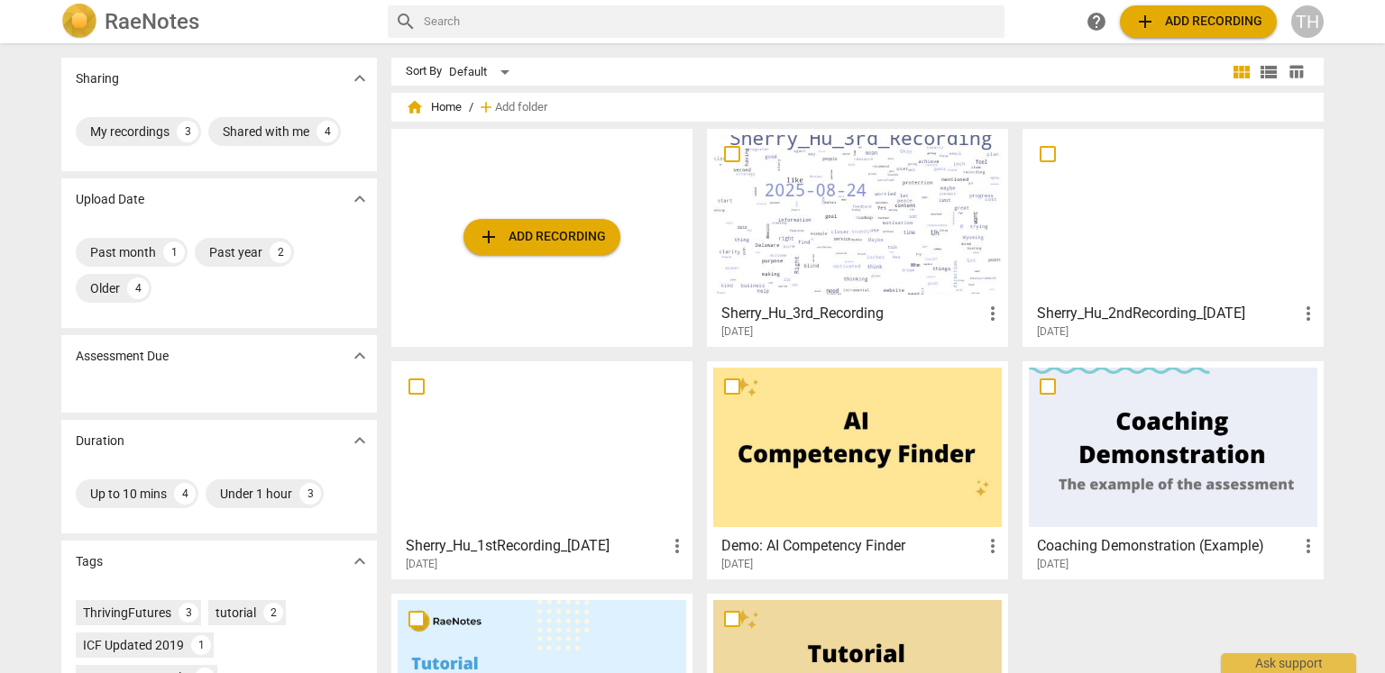
click at [1267, 66] on span "view_list" at bounding box center [1269, 72] width 22 height 22
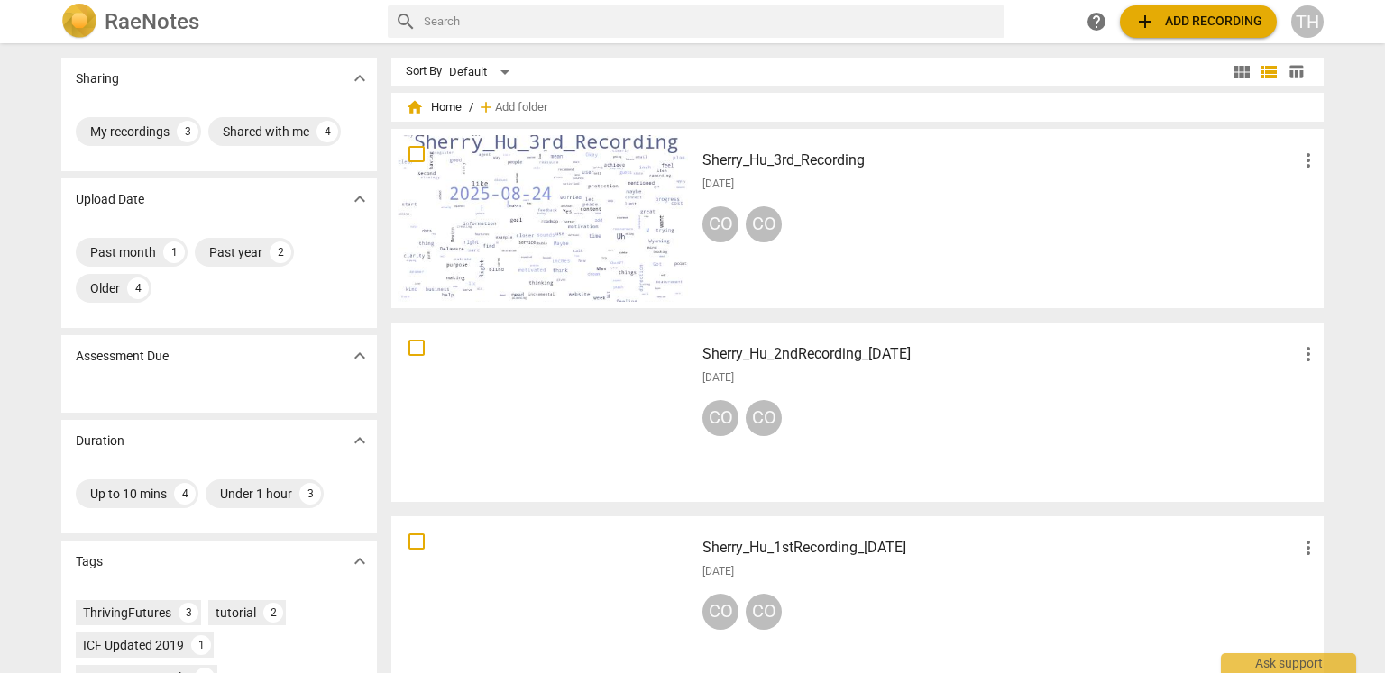
click at [1291, 65] on span "table_chart" at bounding box center [1295, 71] width 17 height 17
